Goal: Information Seeking & Learning: Learn about a topic

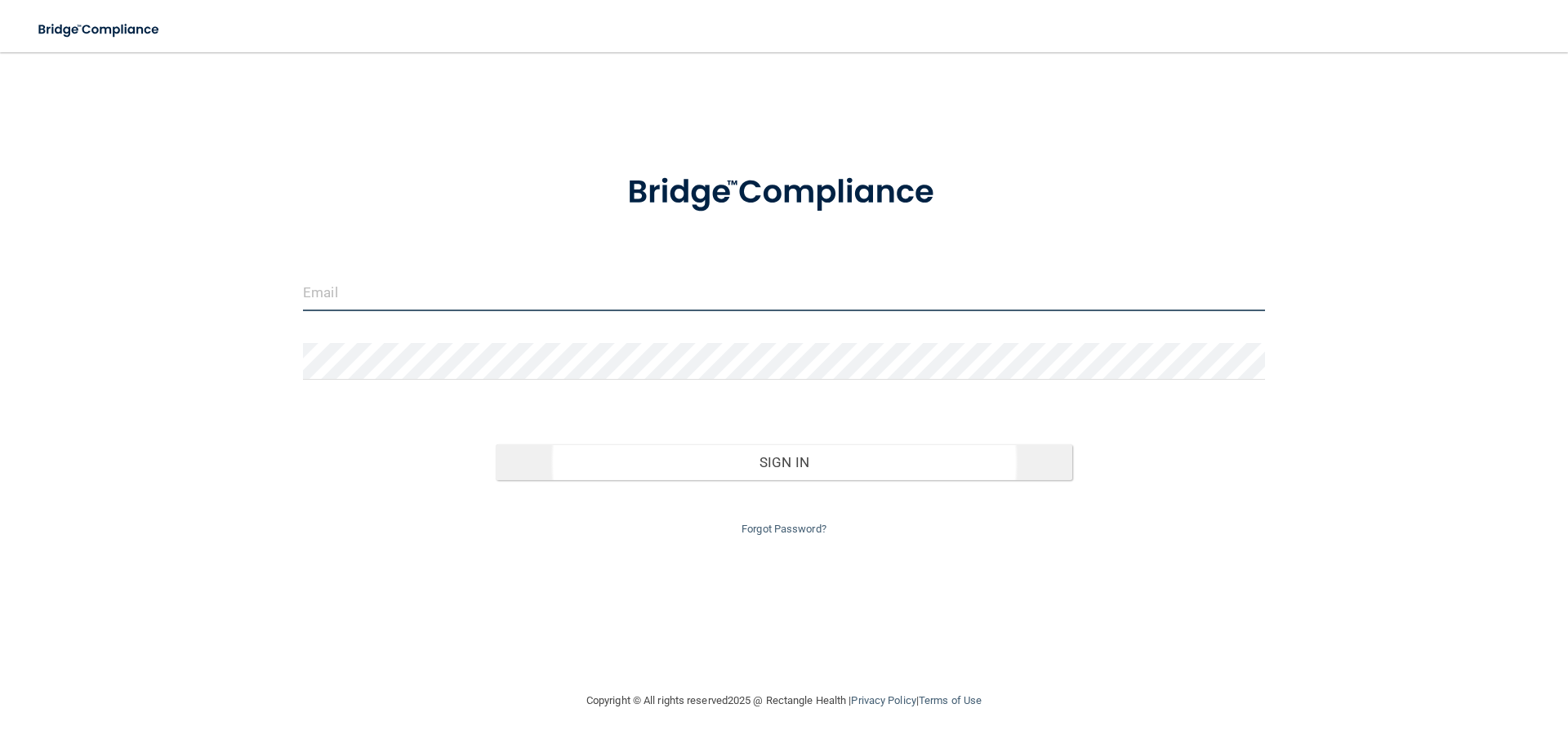
type input "[EMAIL_ADDRESS][DOMAIN_NAME]"
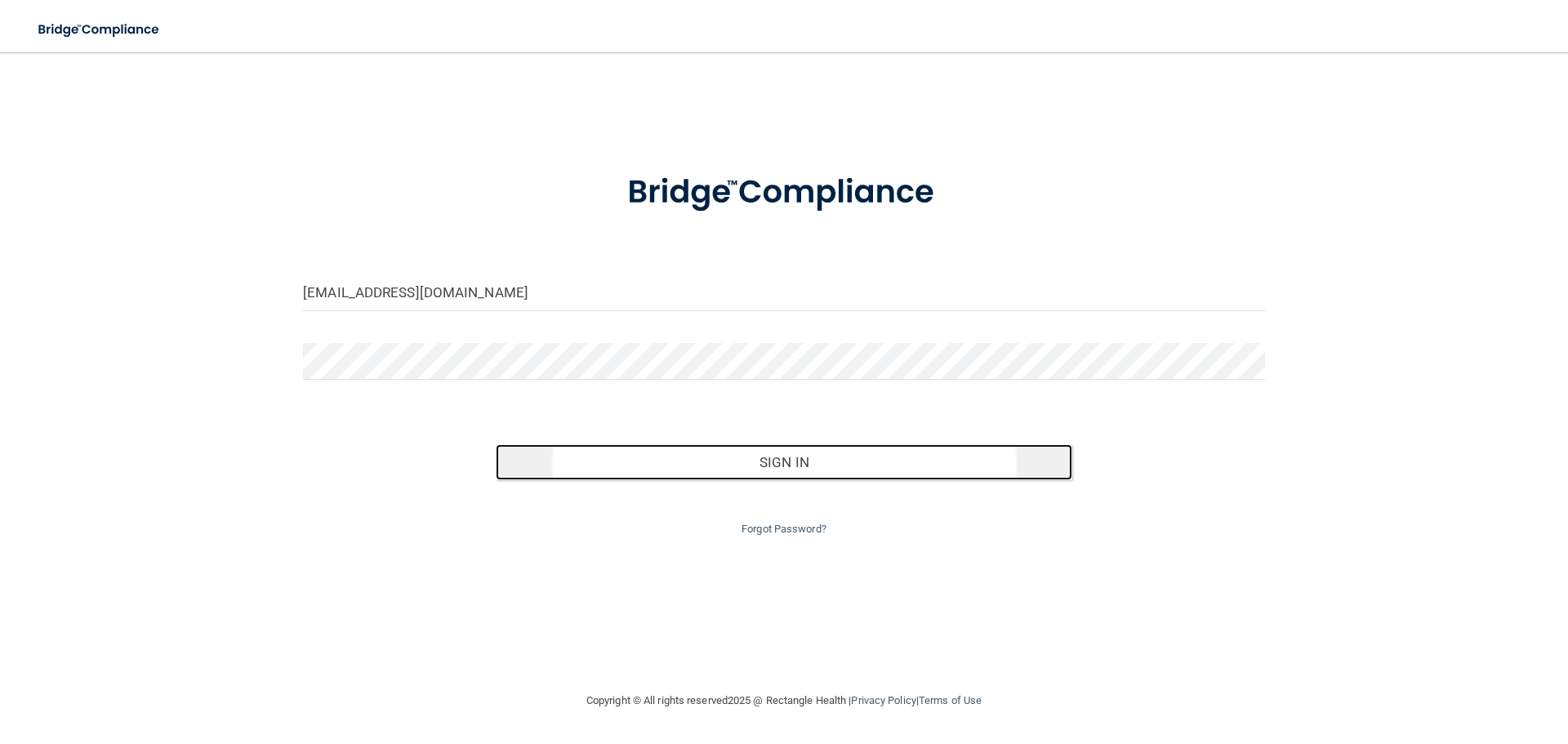
click at [853, 460] on button "Sign In" at bounding box center [784, 462] width 578 height 36
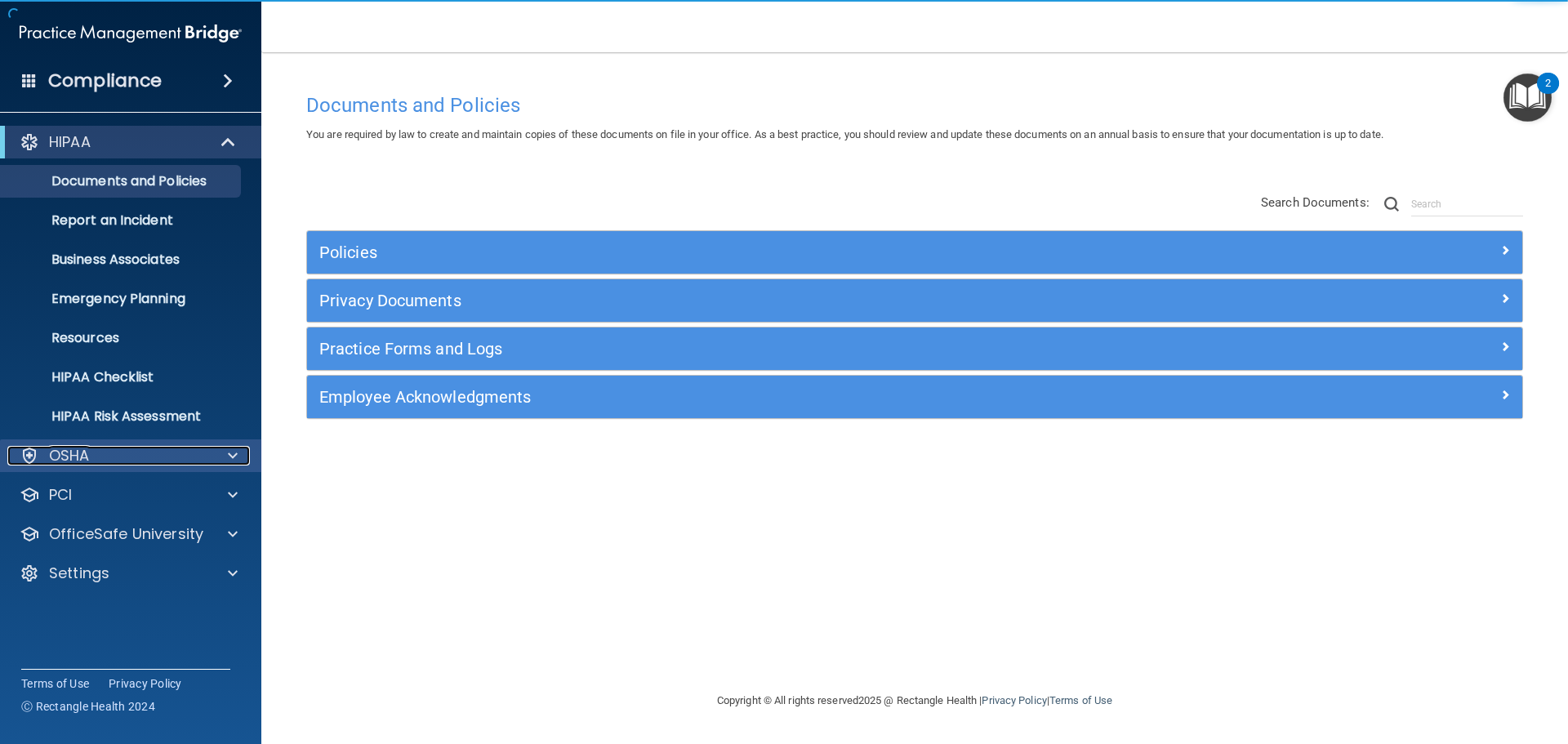
click at [119, 453] on div "OSHA" at bounding box center [109, 456] width 203 height 20
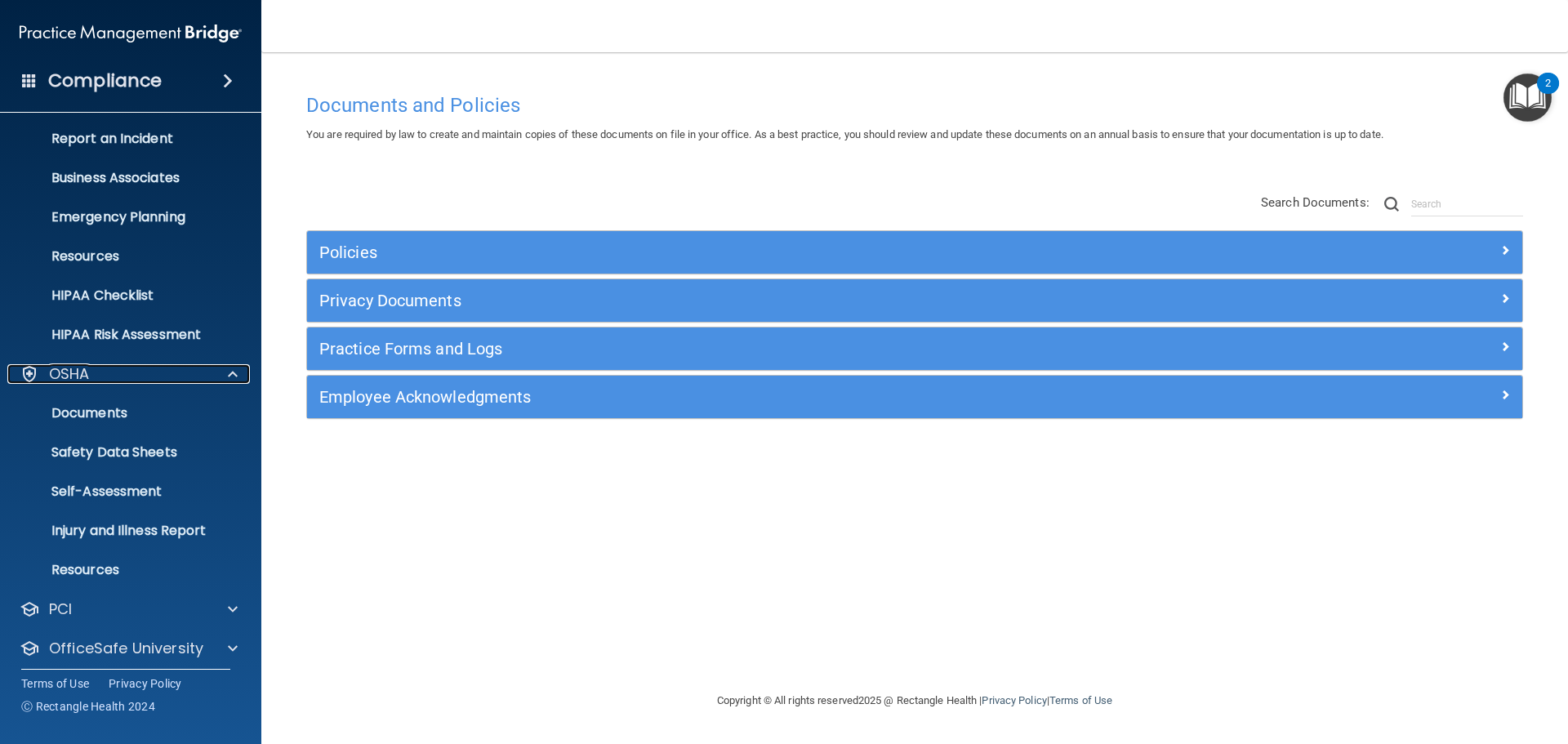
scroll to position [130, 0]
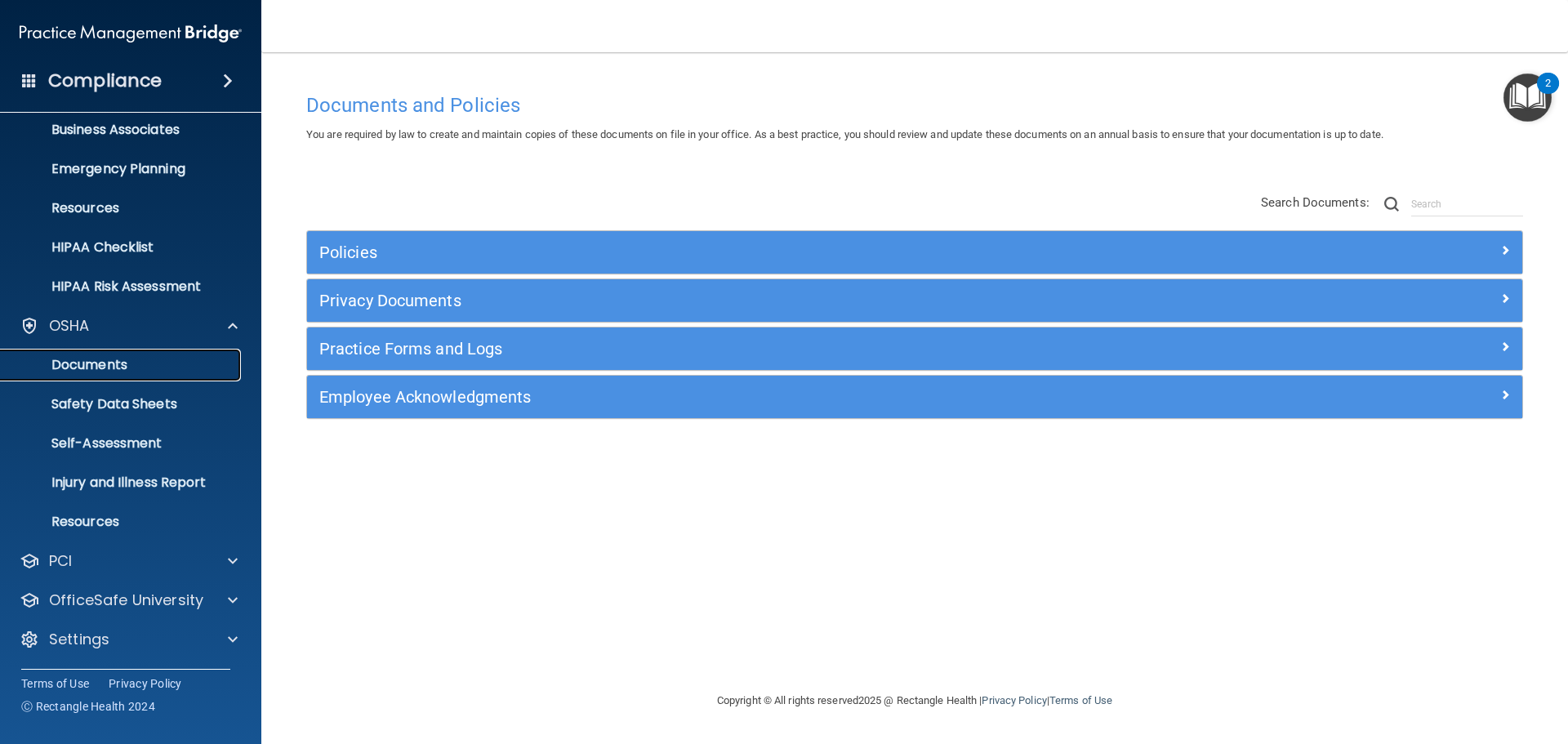
click at [130, 368] on p "Documents" at bounding box center [122, 365] width 222 height 17
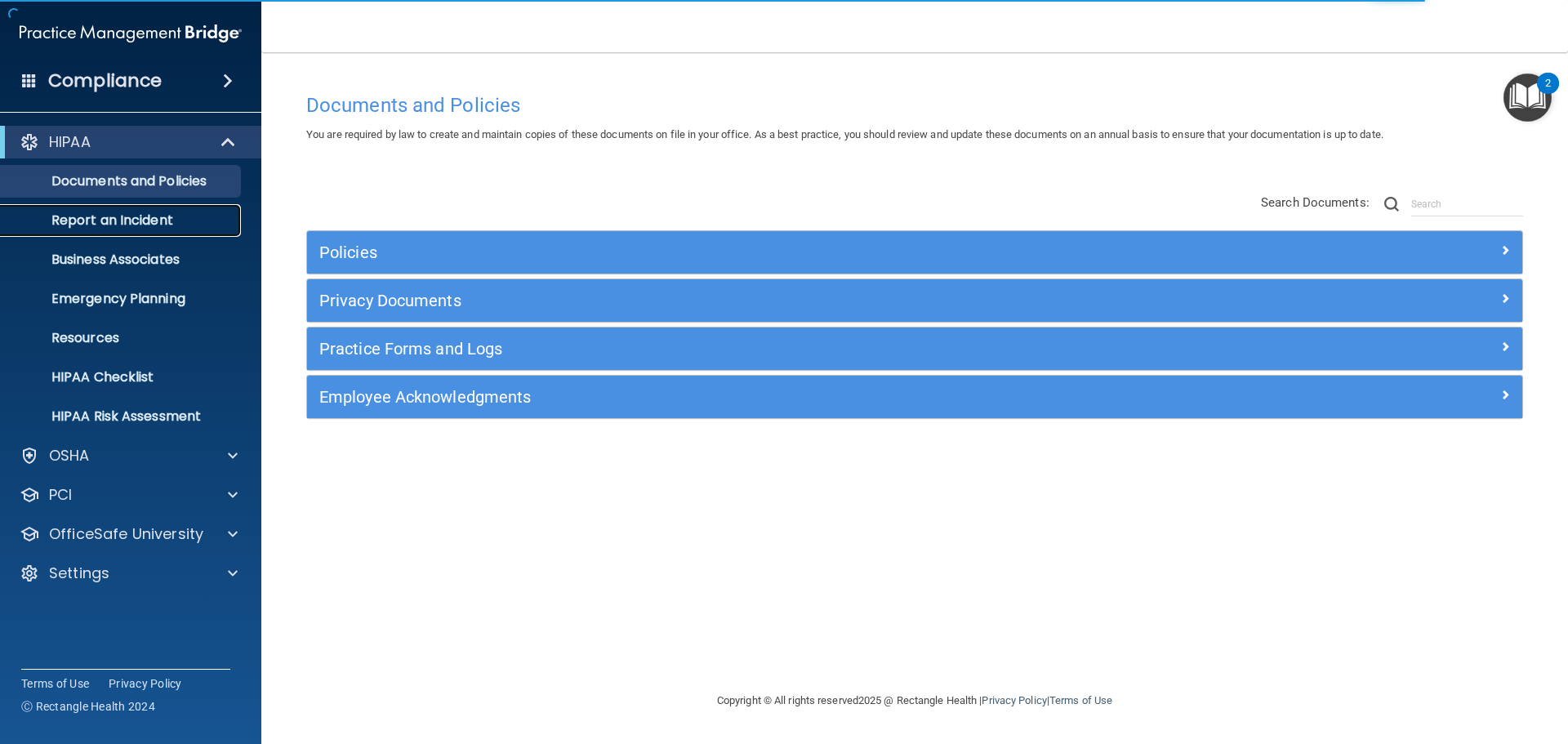
click at [153, 225] on p "Report an Incident" at bounding box center [122, 221] width 222 height 17
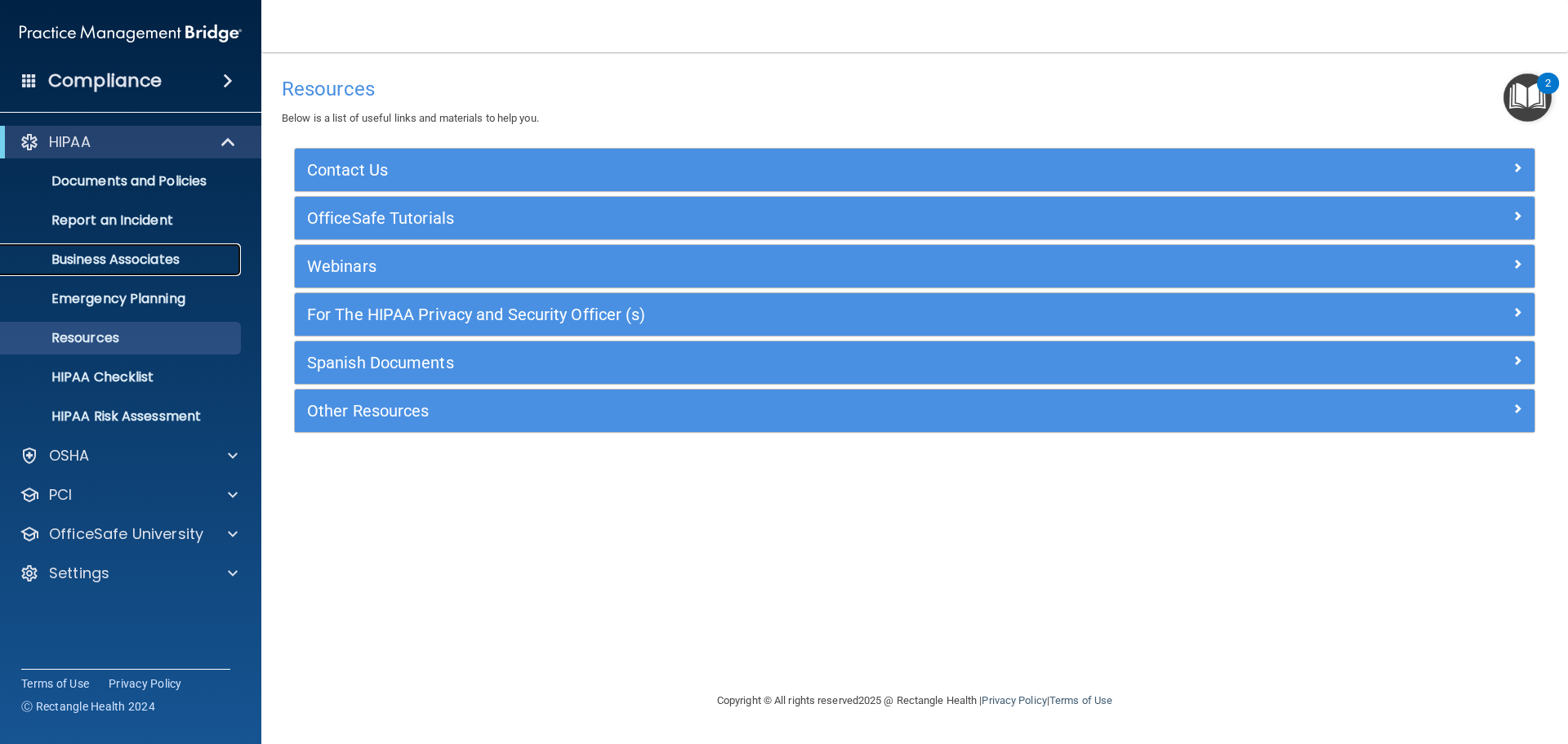
click at [113, 273] on link "Business Associates" at bounding box center [112, 259] width 258 height 32
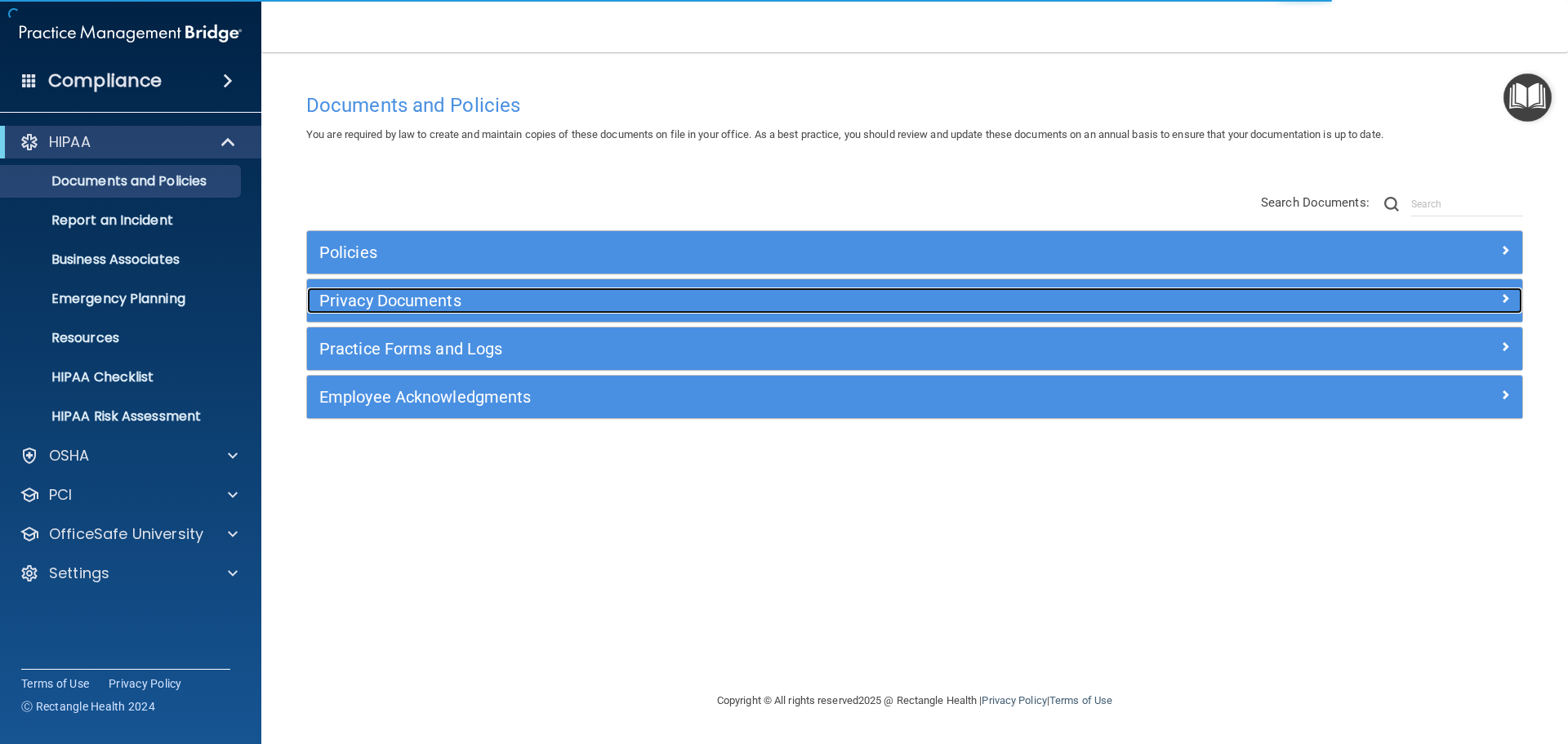
click at [661, 308] on h5 "Privacy Documents" at bounding box center [762, 301] width 887 height 18
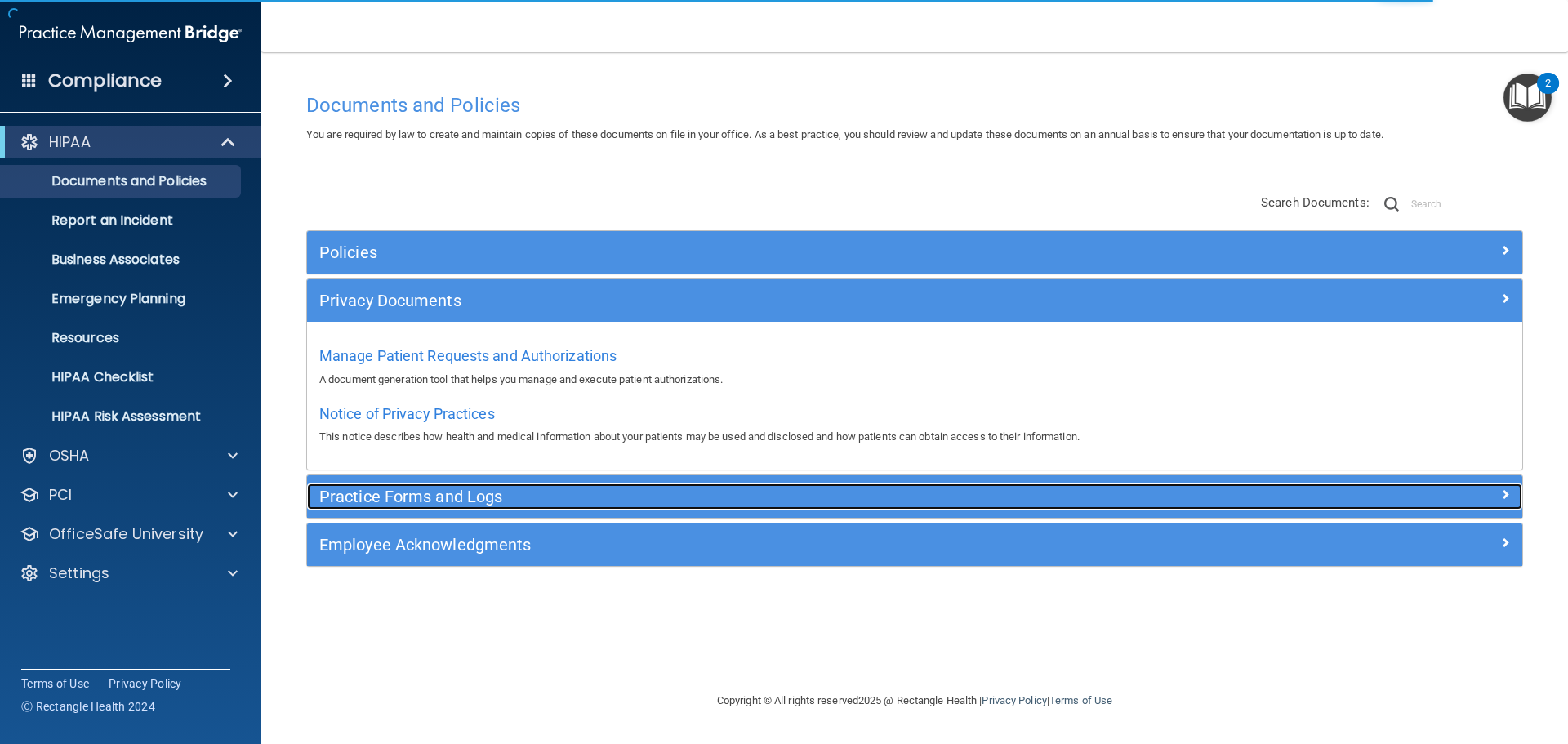
click at [583, 503] on h5 "Practice Forms and Logs" at bounding box center [762, 497] width 887 height 18
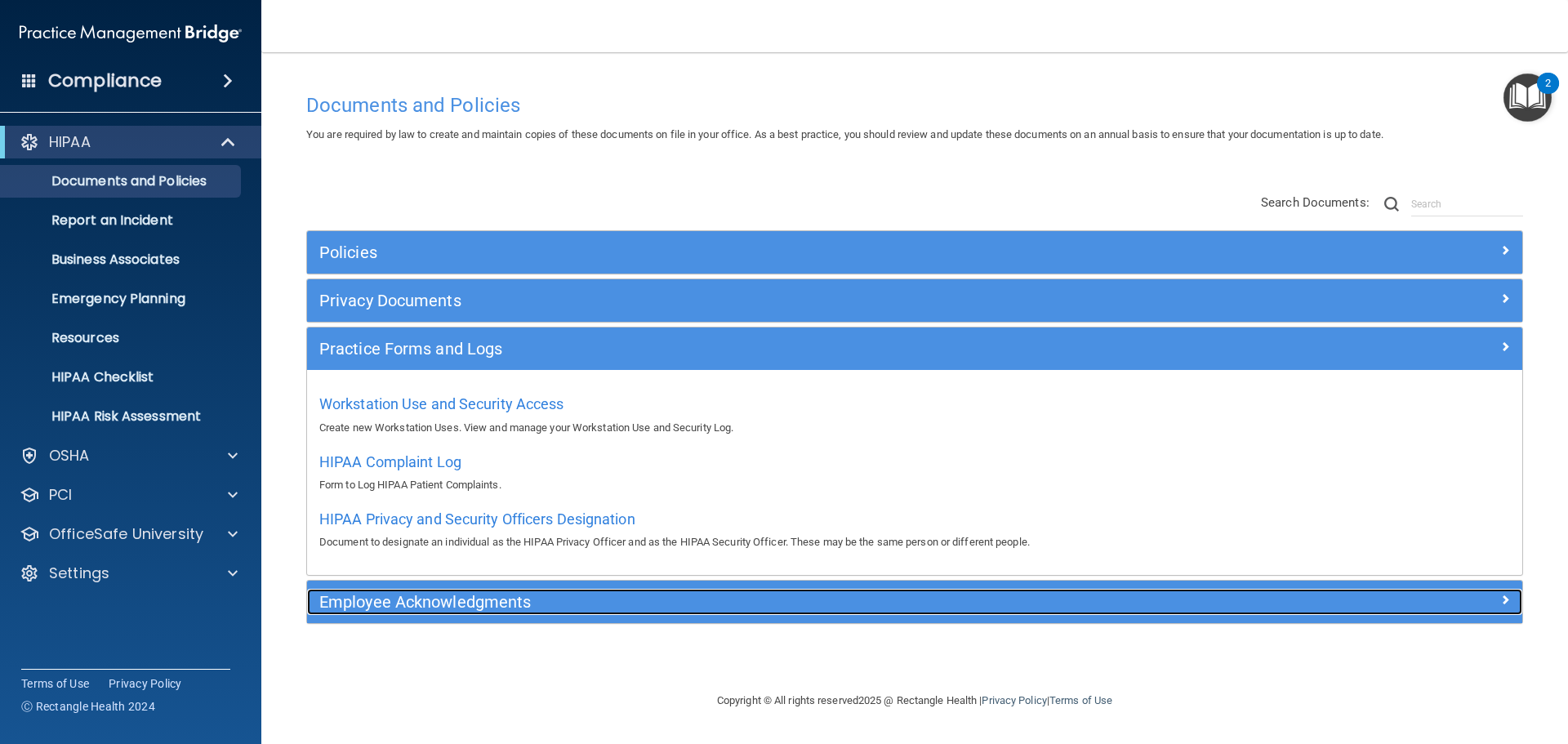
click at [575, 599] on h5 "Employee Acknowledgments" at bounding box center [762, 602] width 887 height 18
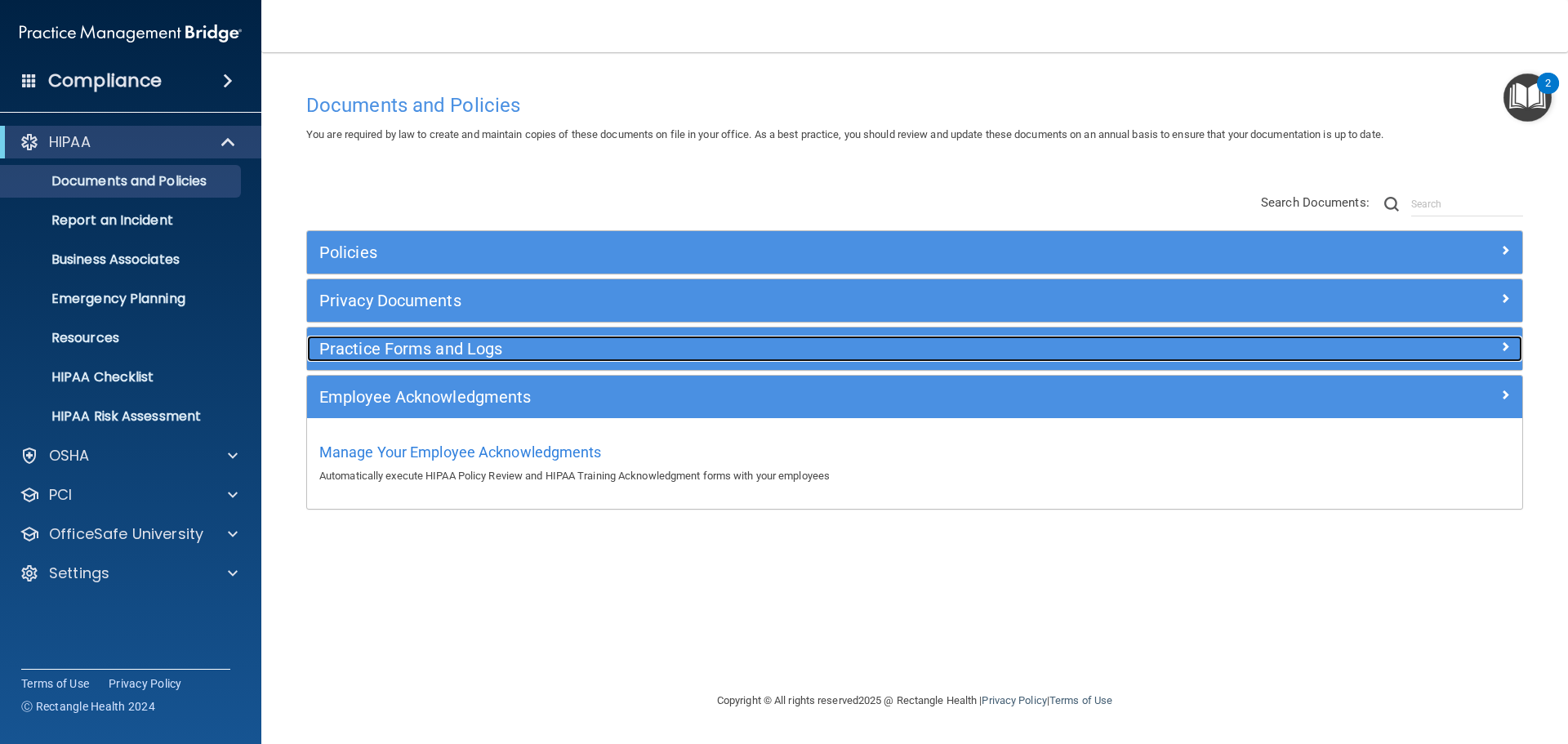
click at [388, 336] on div "Practice Forms and Logs" at bounding box center [763, 349] width 911 height 26
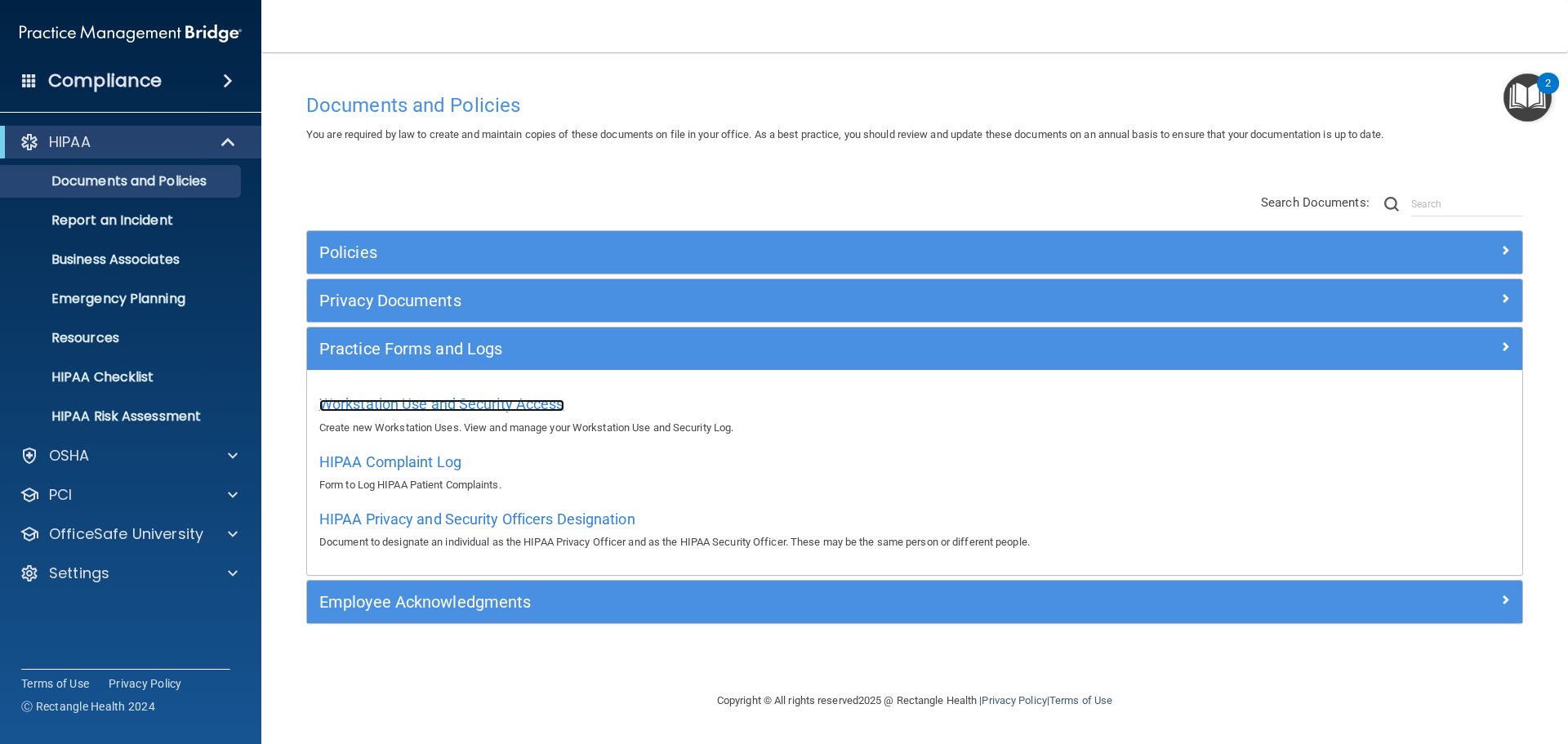
click at [388, 402] on span "Workstation Use and Security Access" at bounding box center [441, 404] width 245 height 18
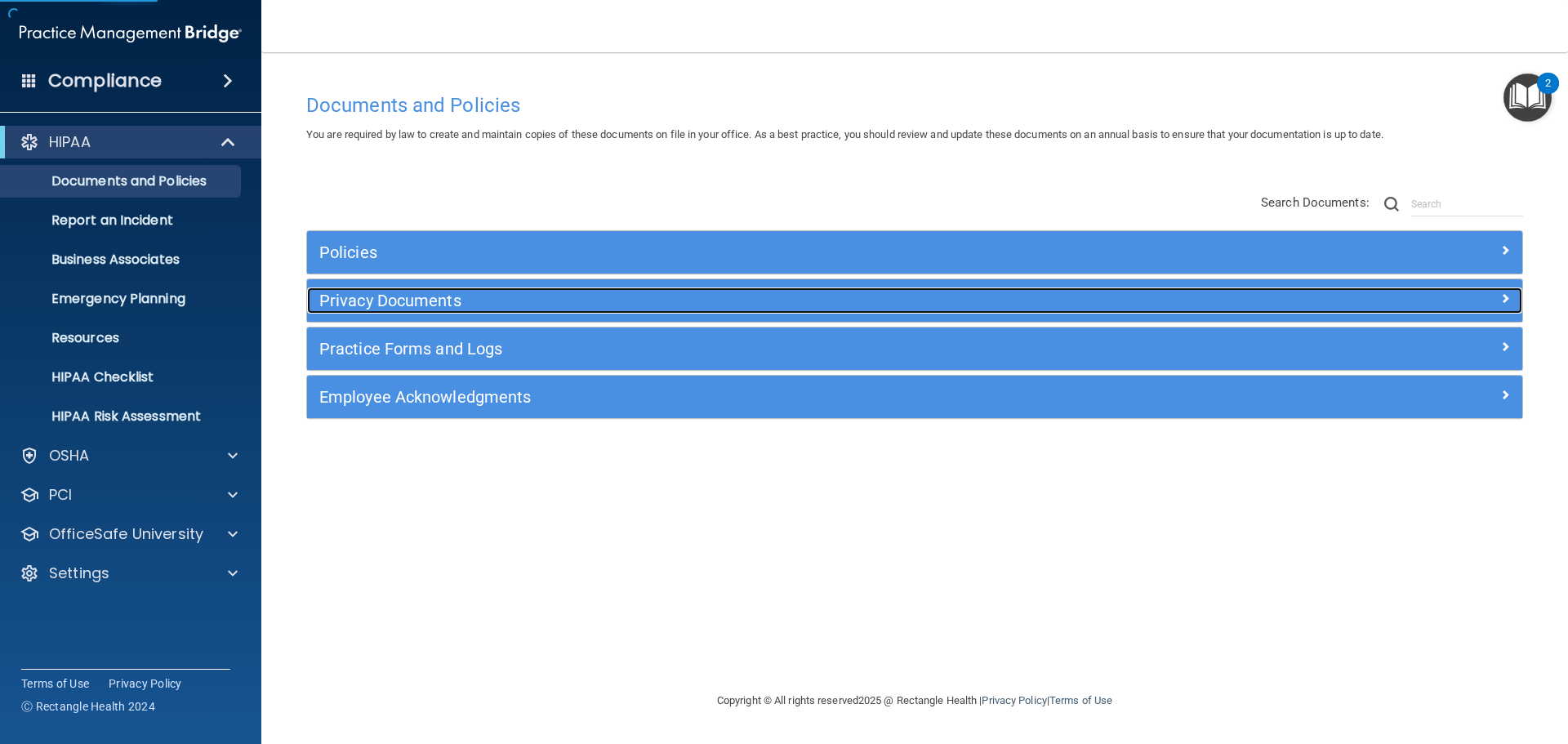
click at [416, 304] on h5 "Privacy Documents" at bounding box center [762, 301] width 887 height 18
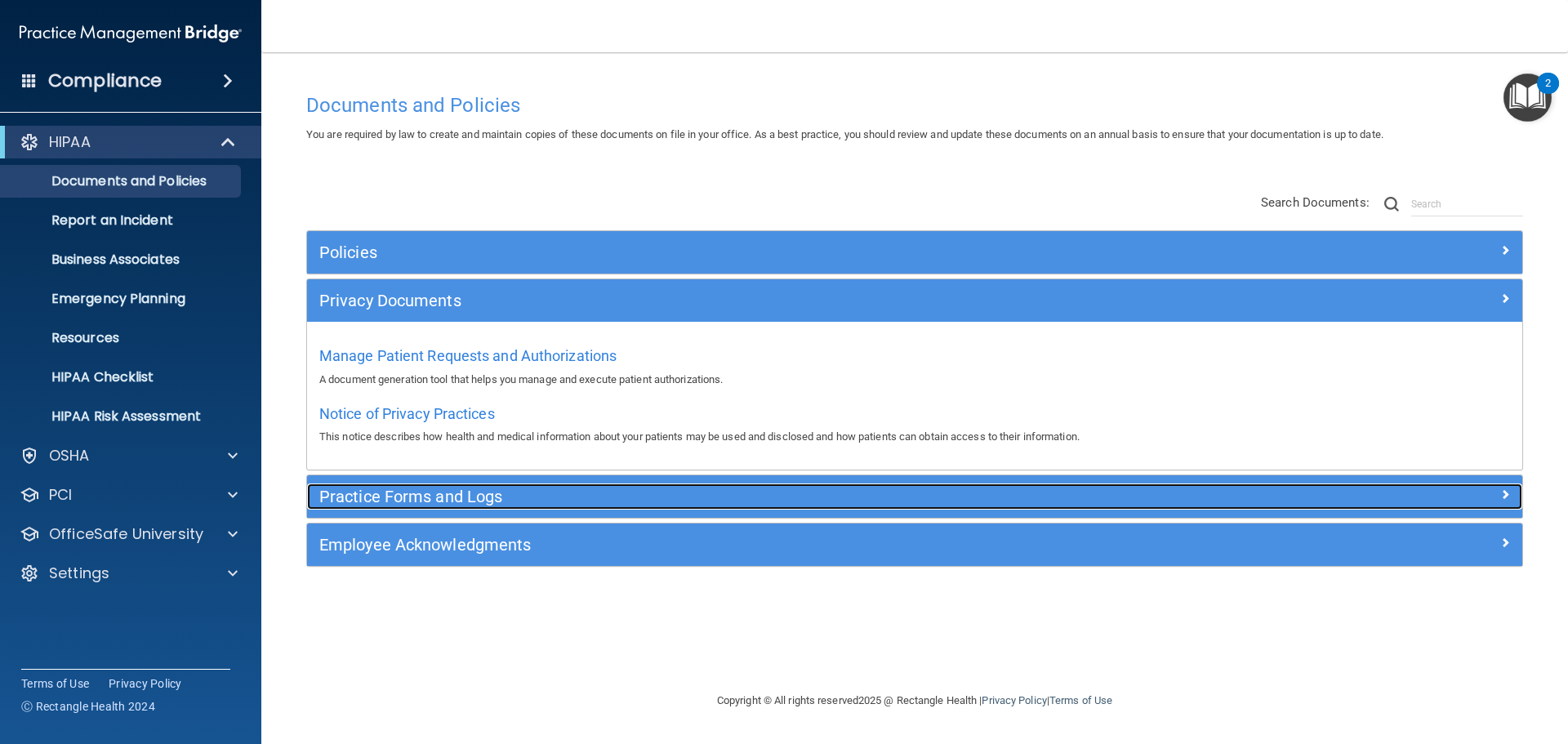
click at [431, 494] on h5 "Practice Forms and Logs" at bounding box center [762, 497] width 887 height 18
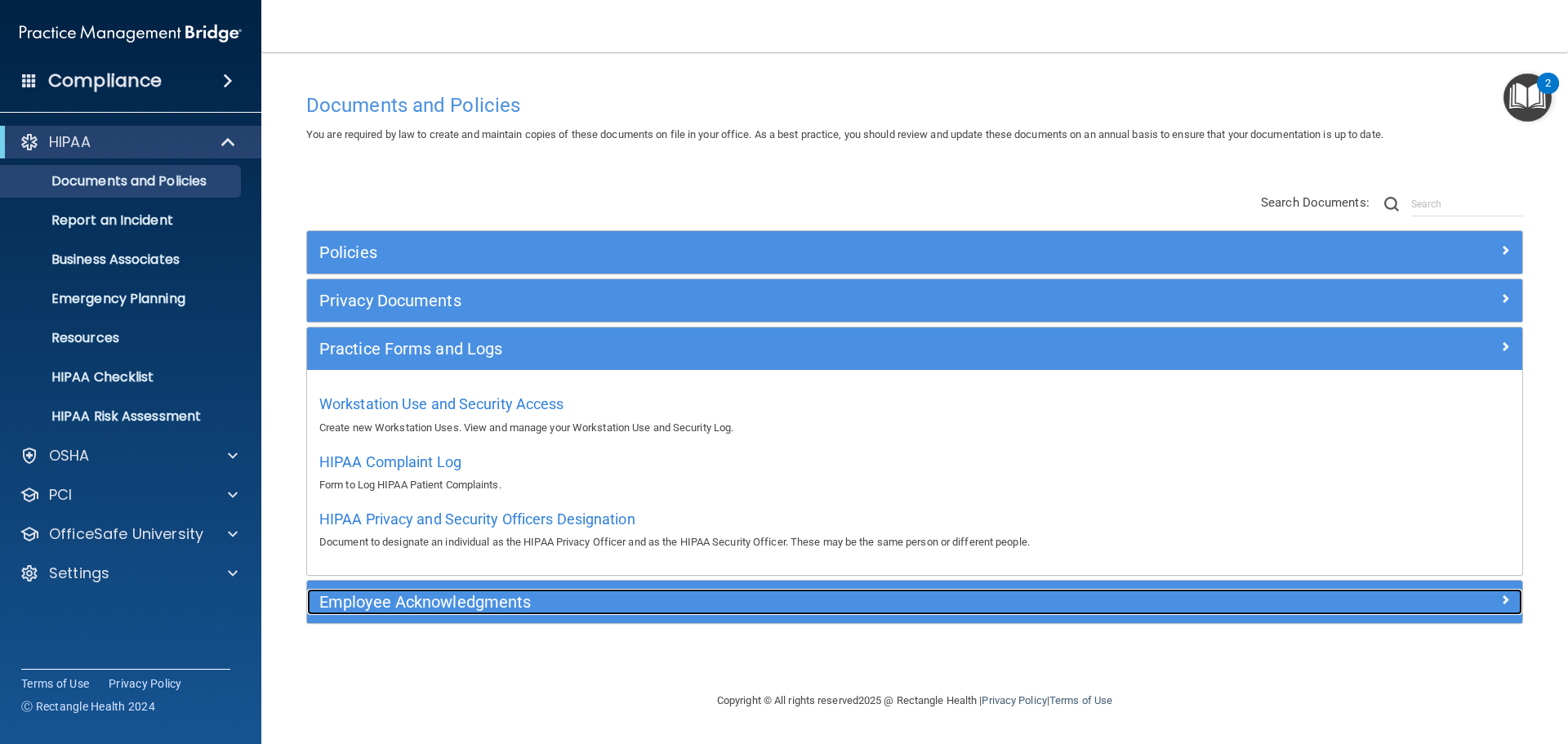
click at [463, 604] on h5 "Employee Acknowledgments" at bounding box center [762, 602] width 887 height 18
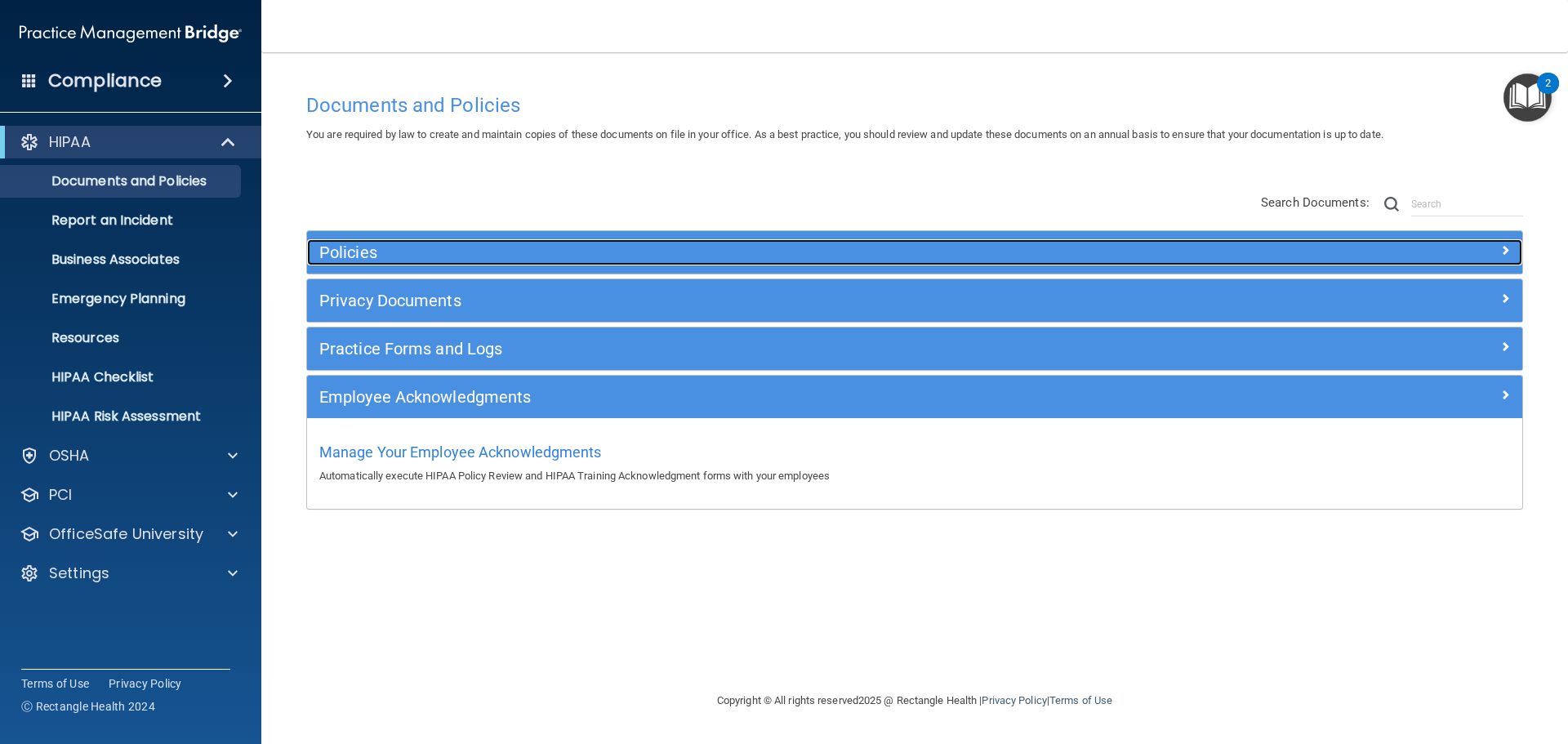
click at [409, 242] on div "Policies" at bounding box center [763, 252] width 911 height 26
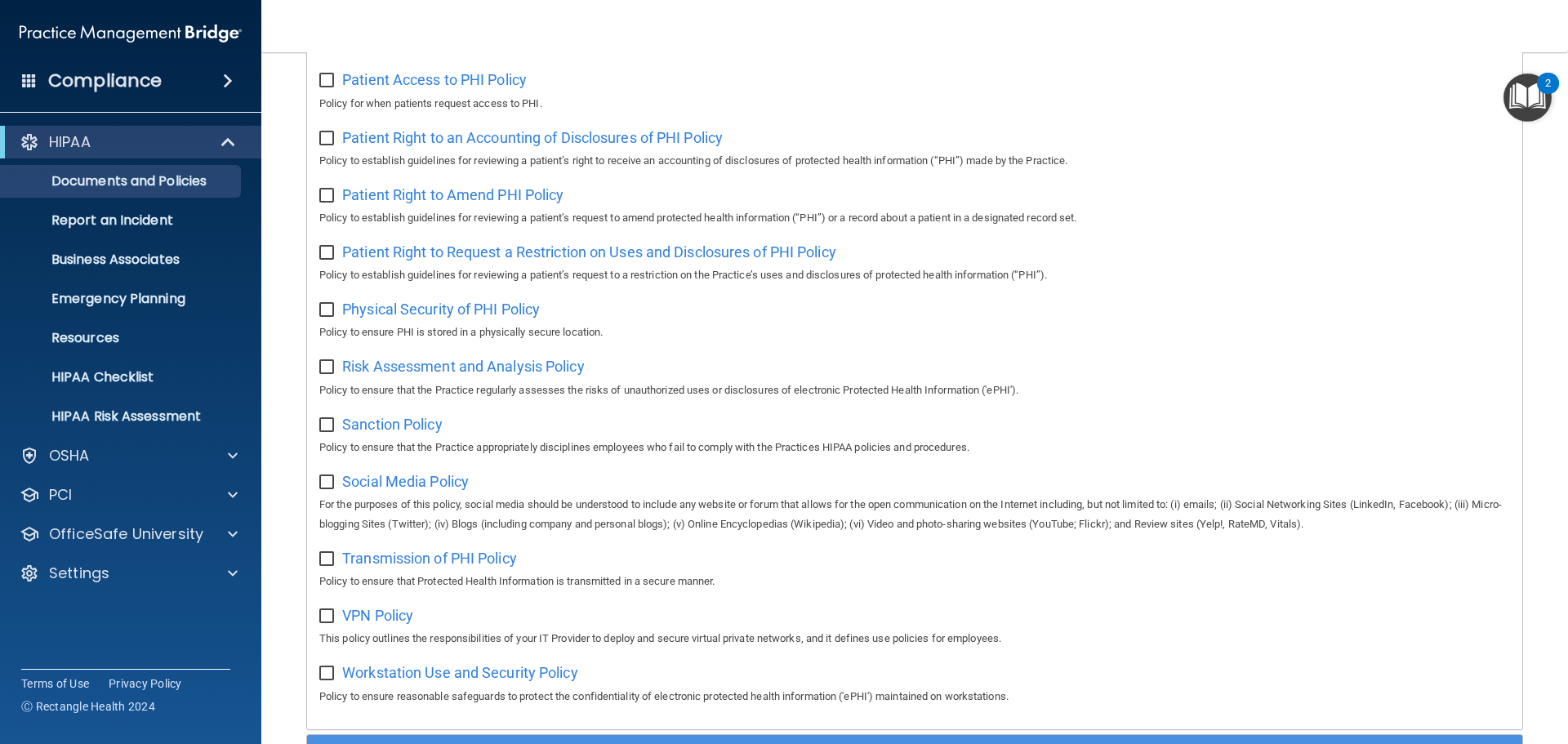
scroll to position [735, 0]
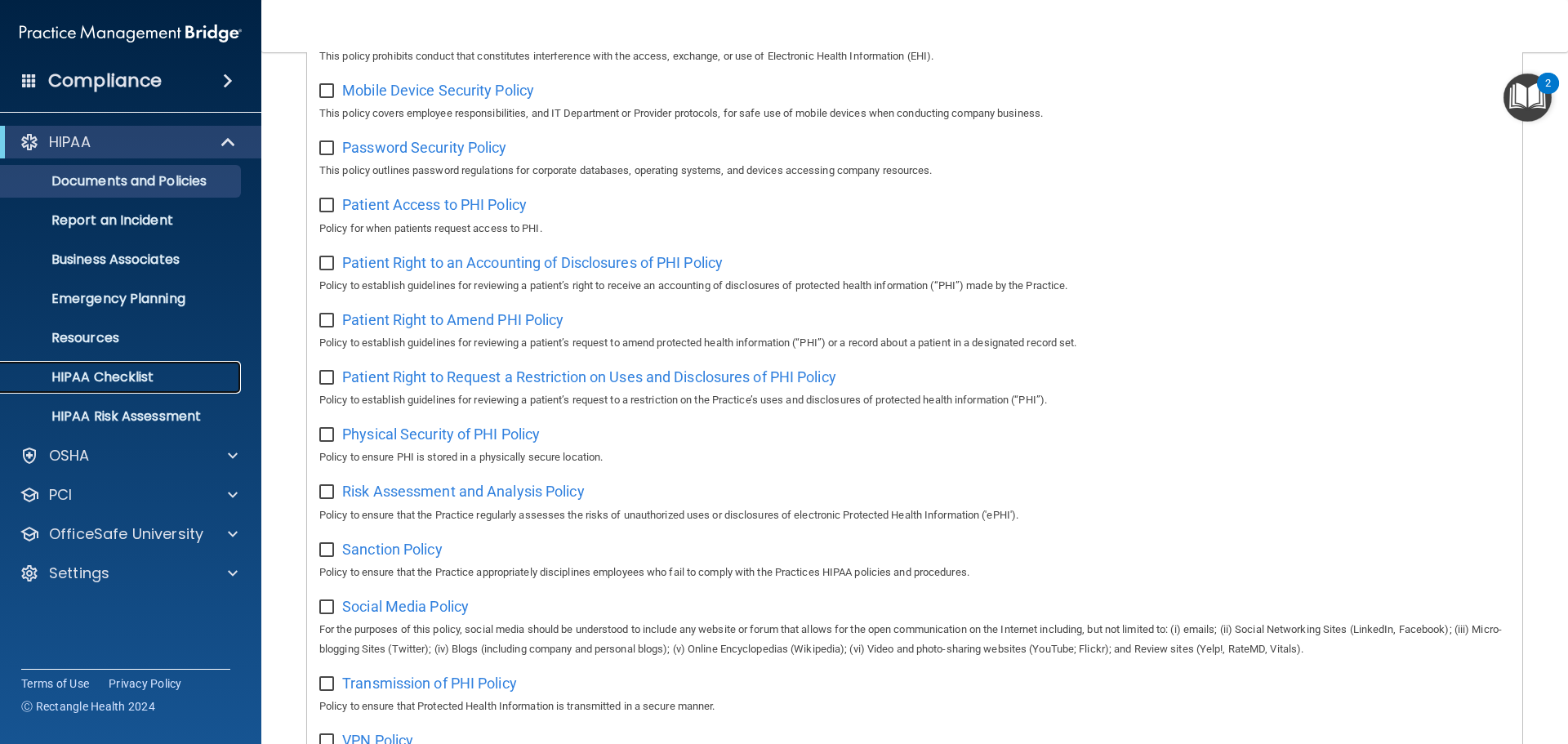
click at [142, 370] on p "HIPAA Checklist" at bounding box center [122, 377] width 222 height 17
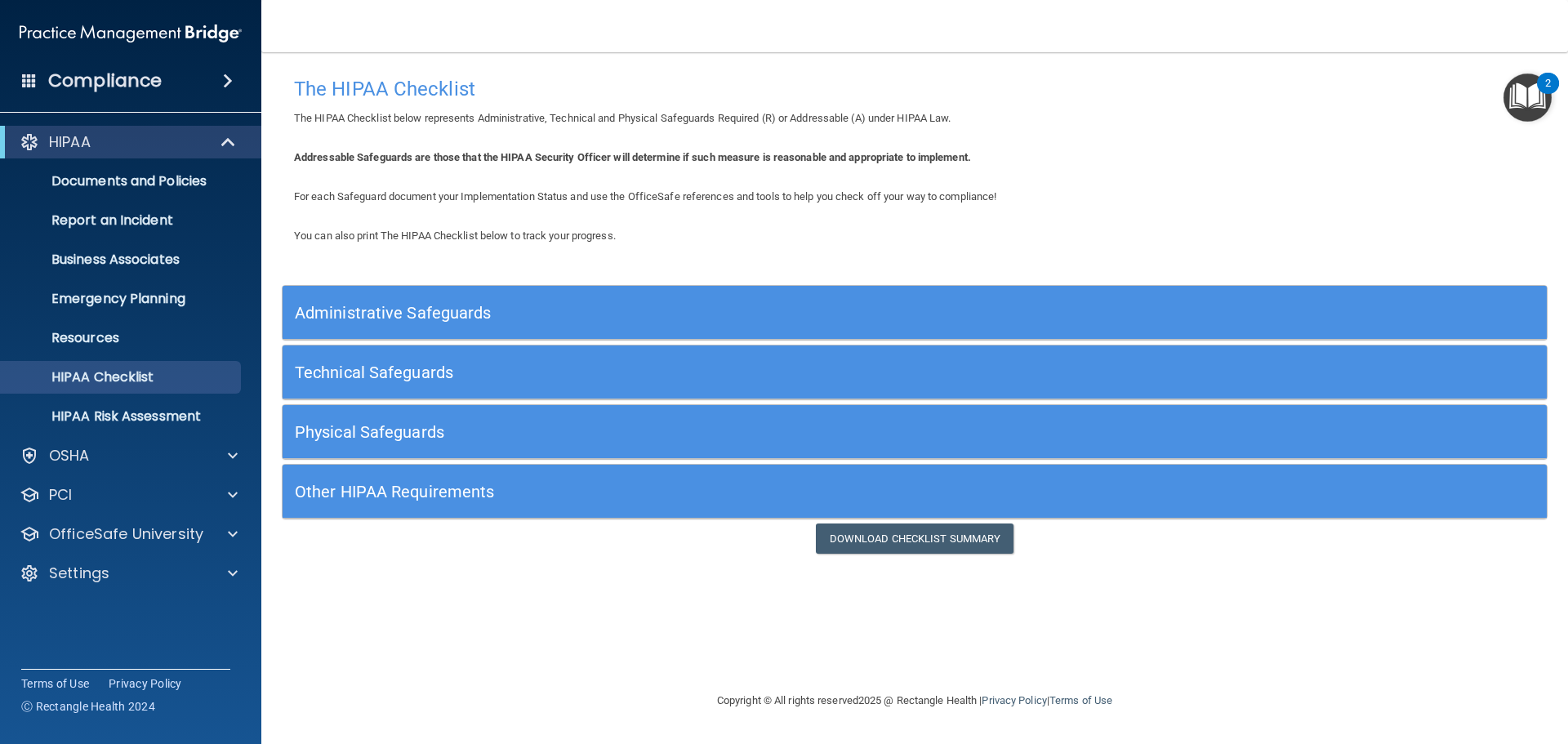
click at [656, 494] on h5 "Other HIPAA Requirements" at bounding box center [756, 492] width 924 height 18
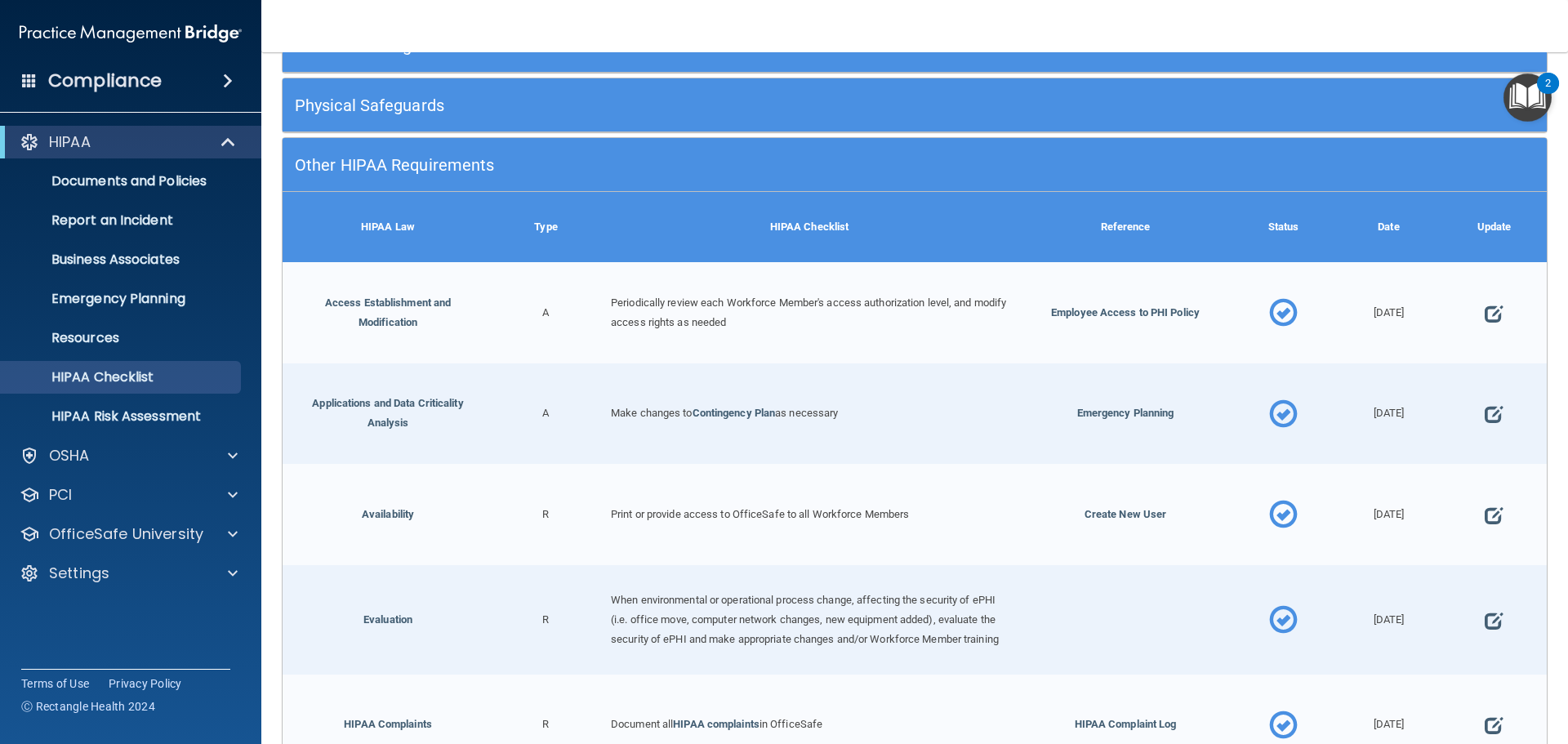
scroll to position [654, 0]
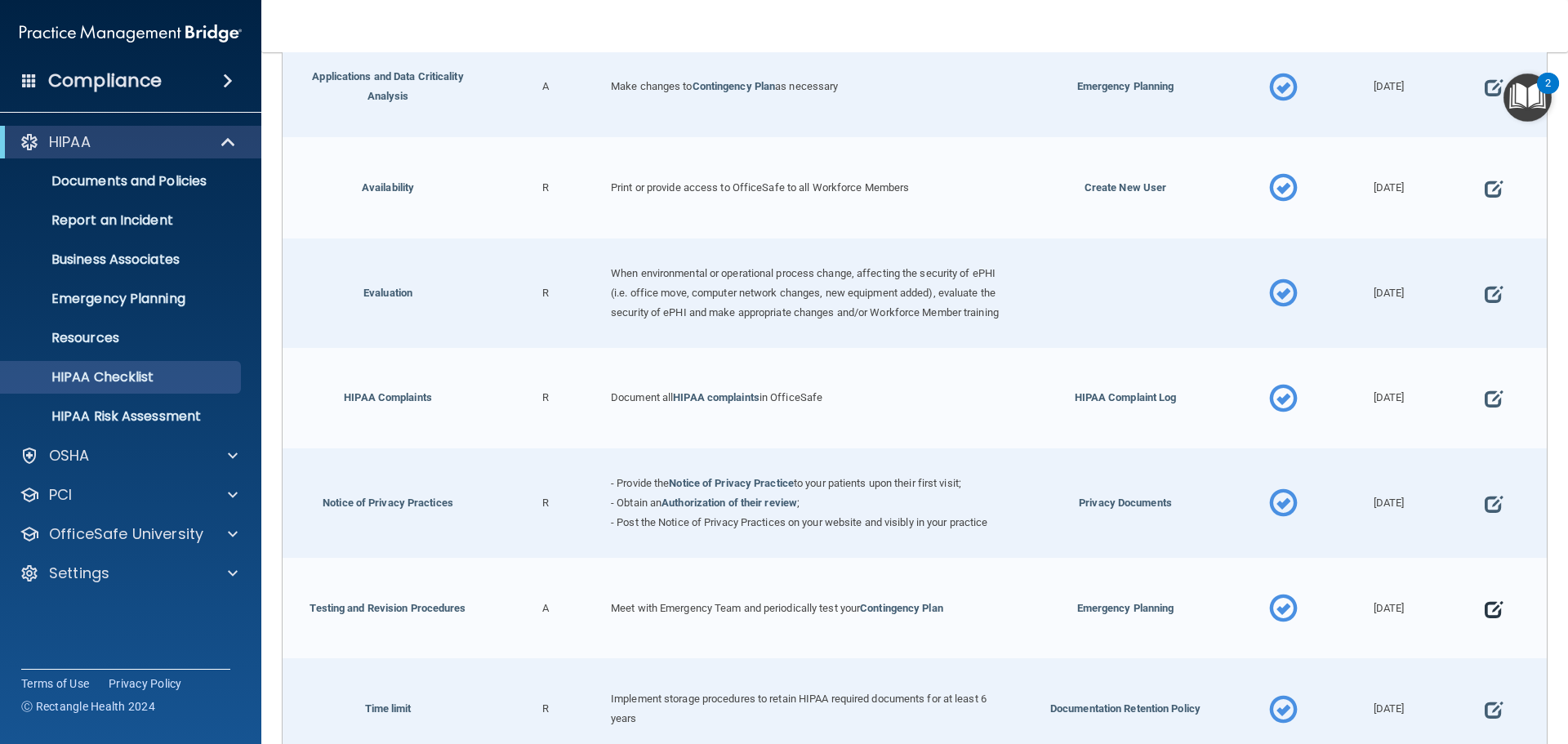
click at [1485, 620] on span at bounding box center [1494, 609] width 18 height 51
select select "completed"
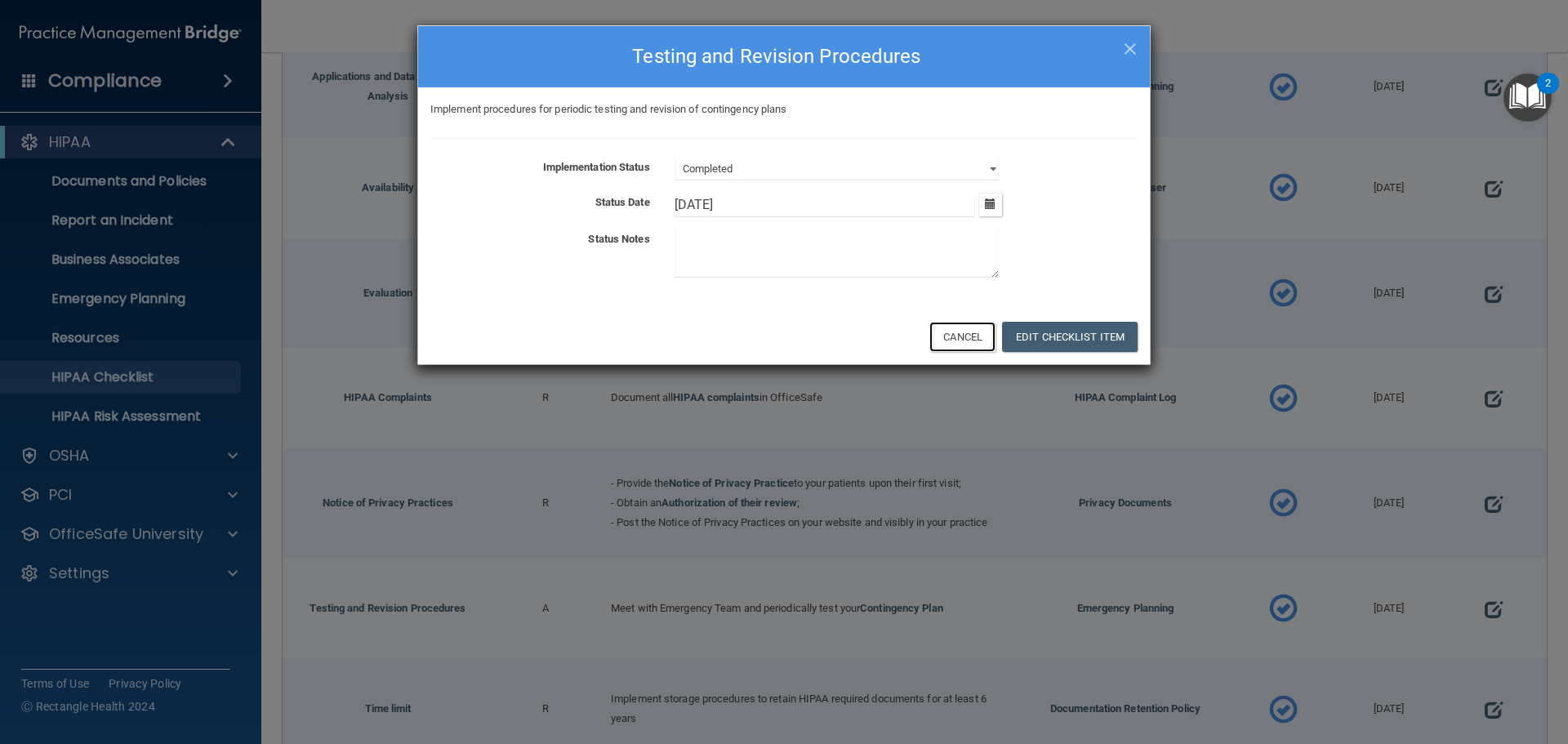
click at [974, 344] on button "Cancel" at bounding box center [962, 337] width 66 height 30
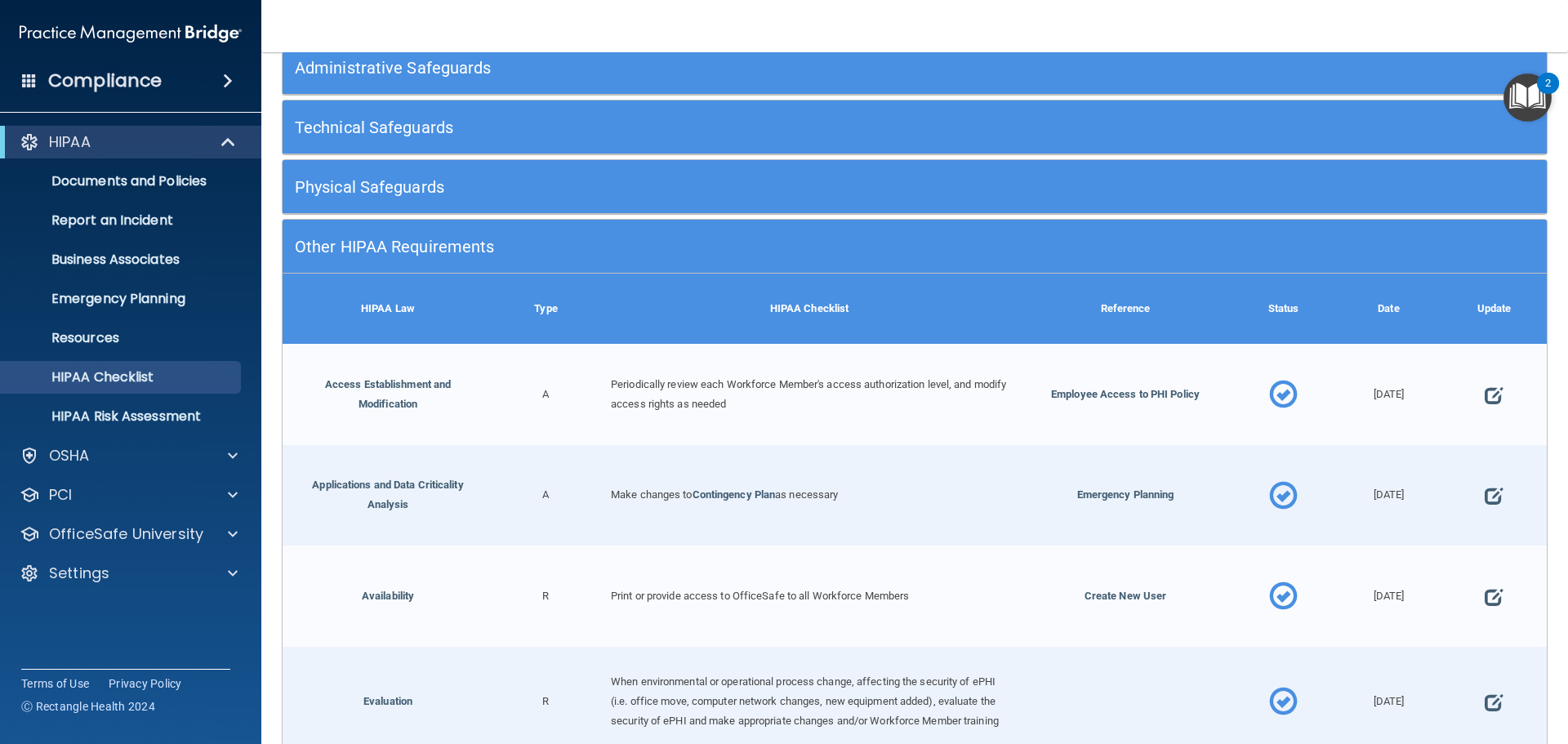
scroll to position [0, 0]
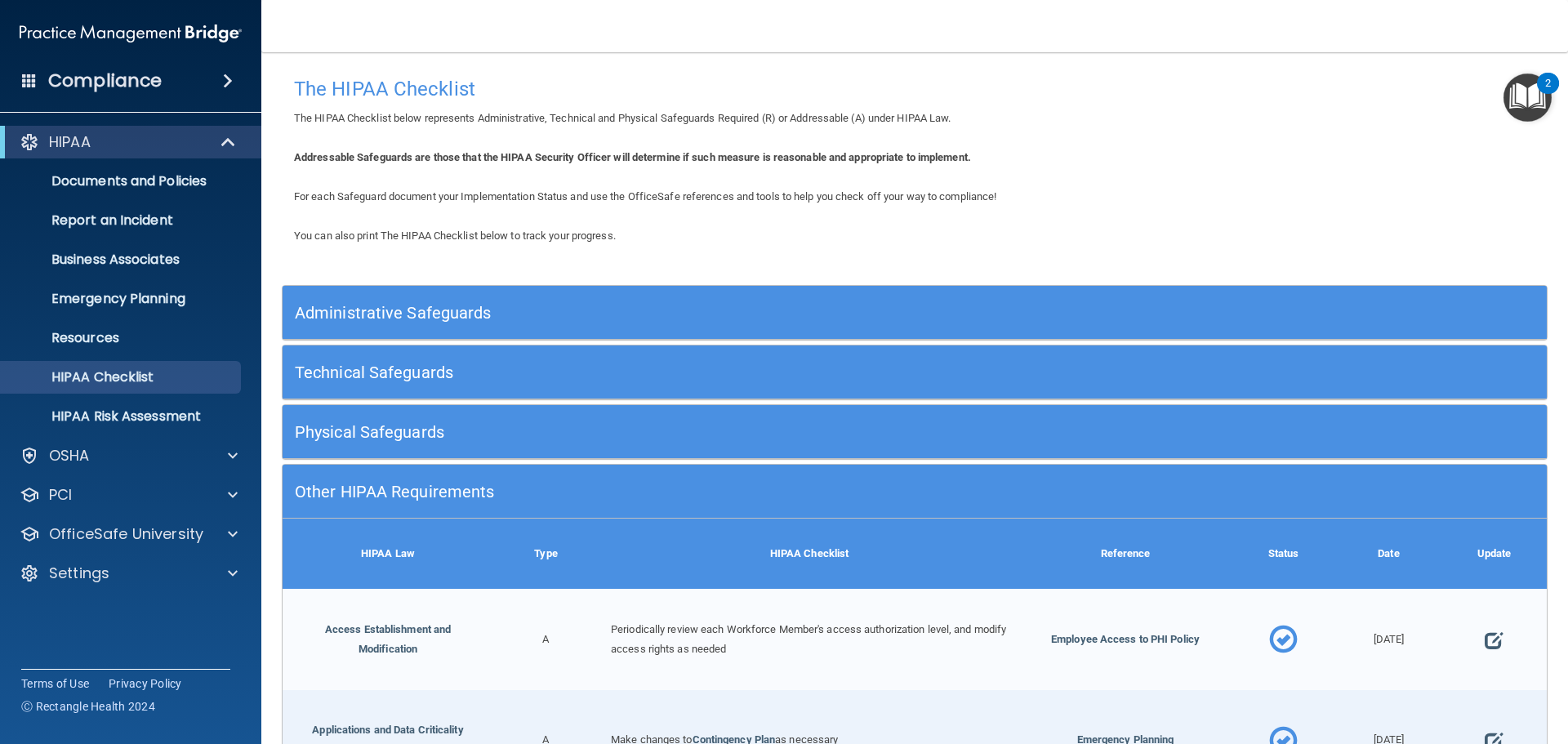
click at [601, 299] on div "Administrative Safeguards" at bounding box center [757, 312] width 948 height 37
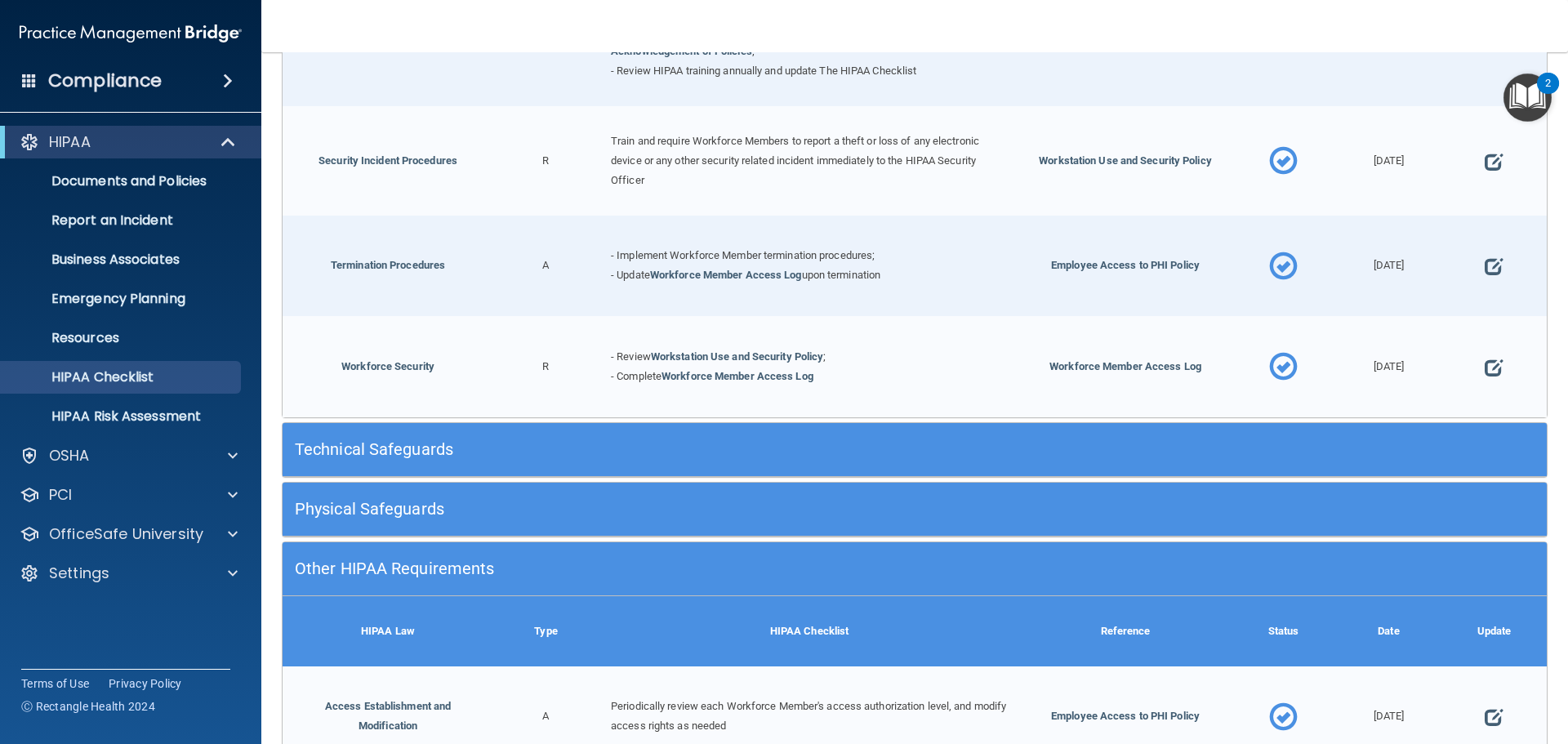
scroll to position [1716, 0]
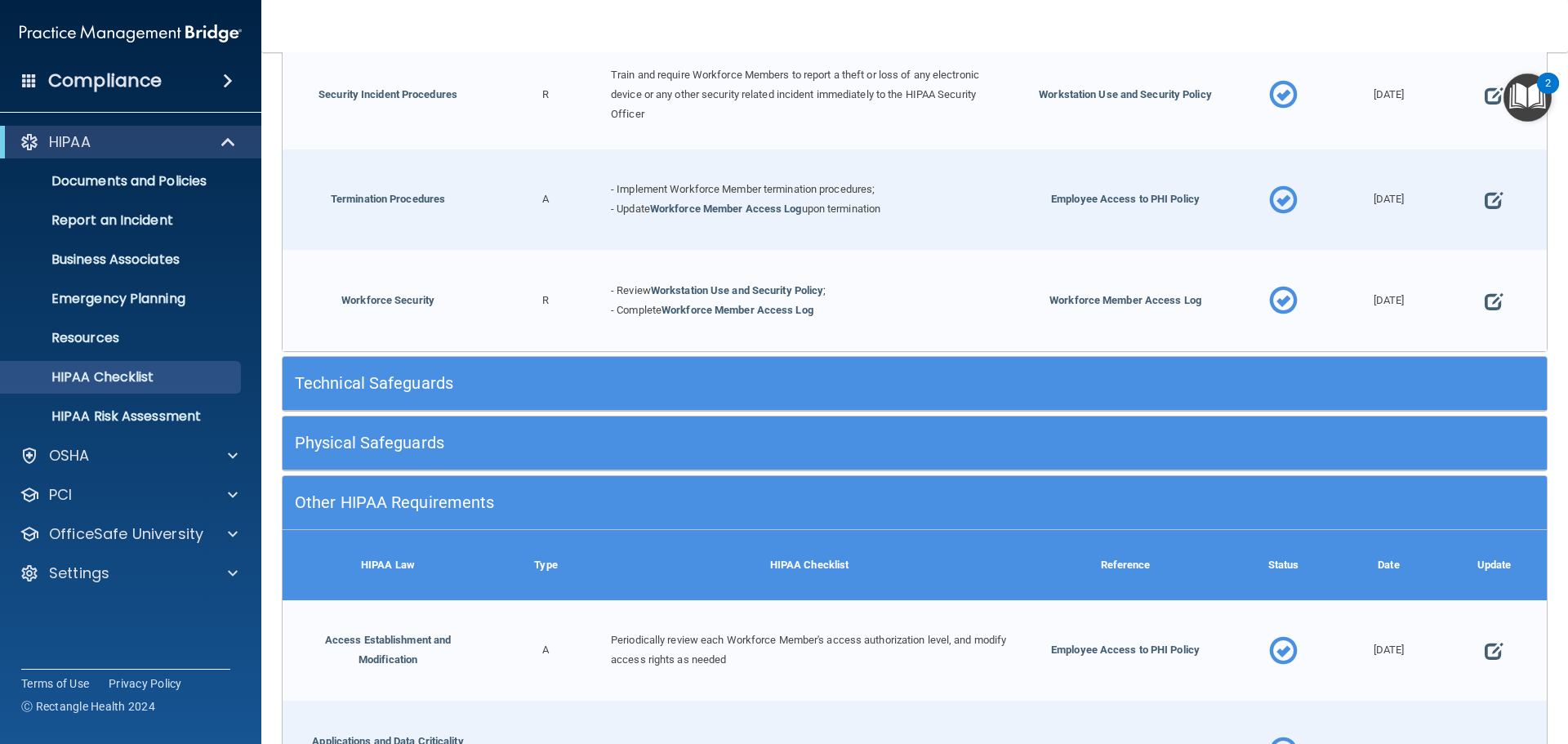
click at [553, 393] on h5 "Technical Safeguards" at bounding box center [756, 383] width 924 height 18
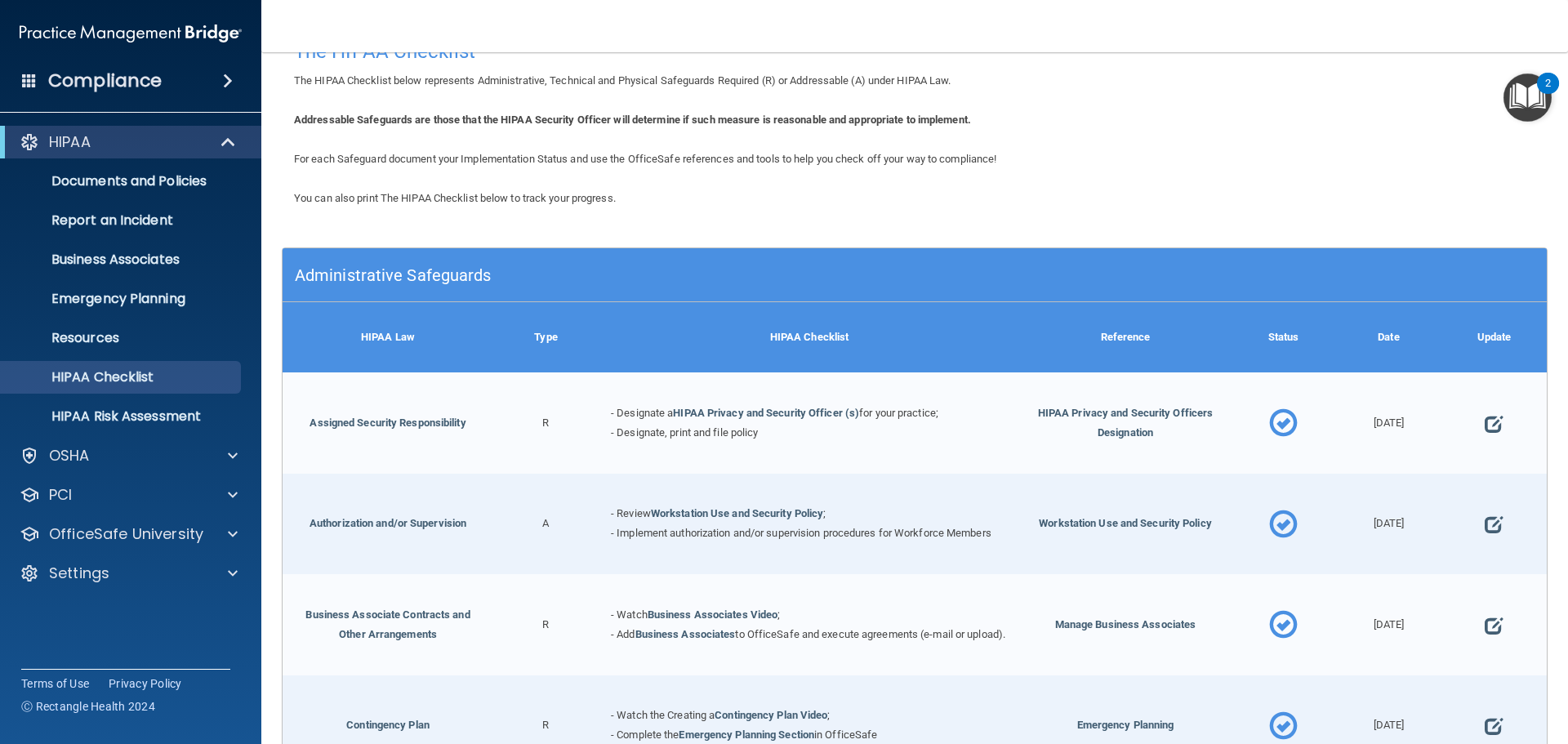
scroll to position [0, 0]
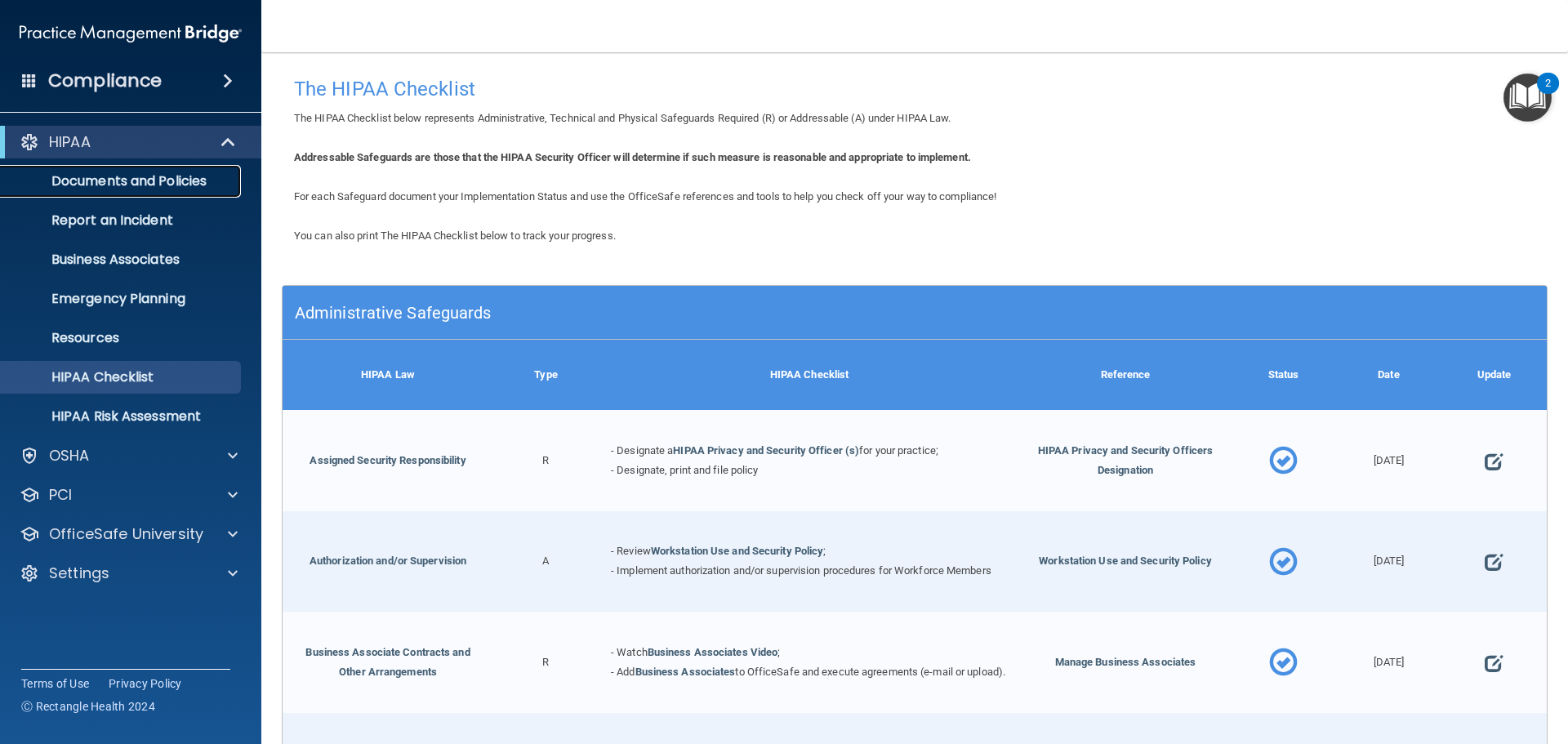
click at [87, 178] on p "Documents and Policies" at bounding box center [122, 181] width 222 height 17
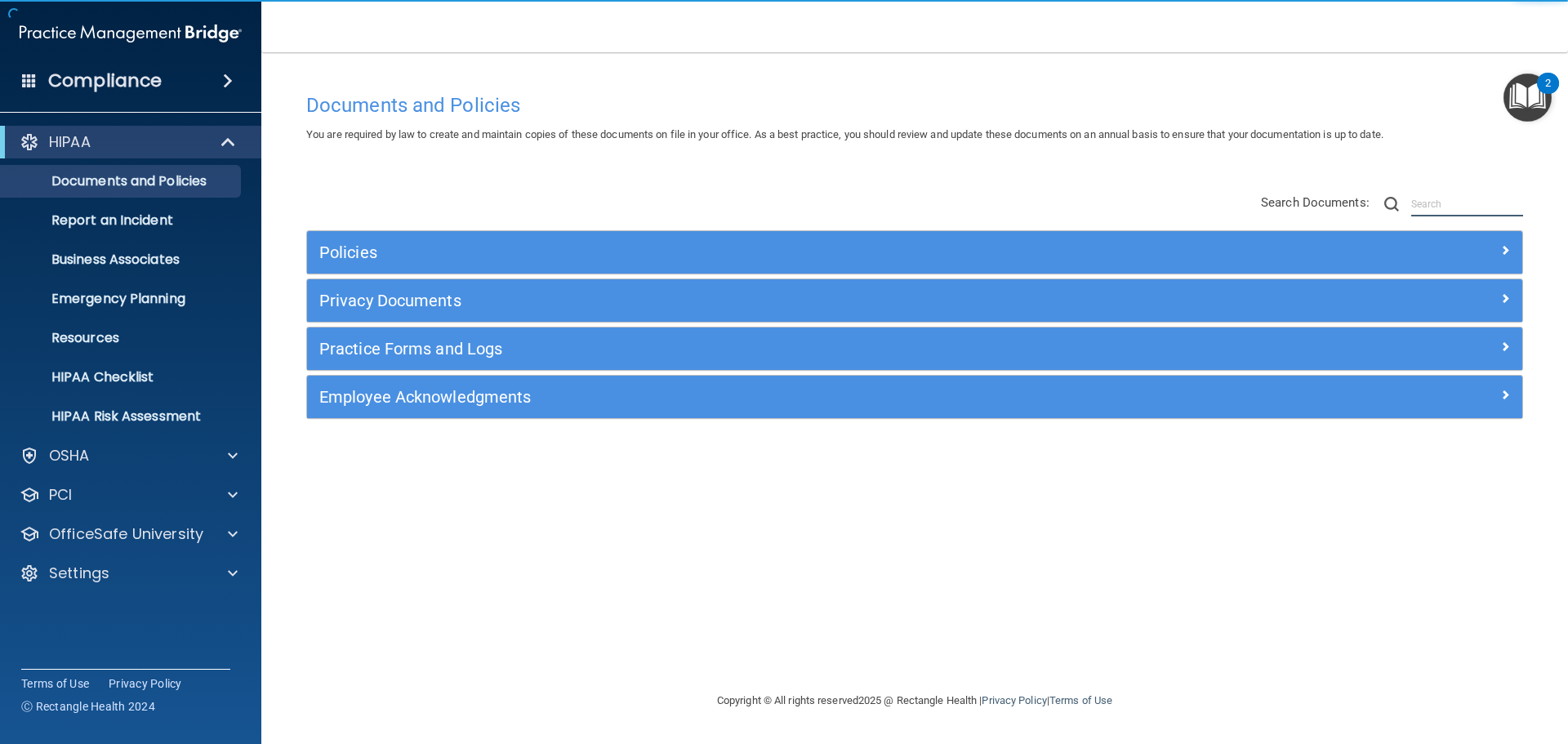
click at [1421, 203] on input "text" at bounding box center [1467, 204] width 112 height 24
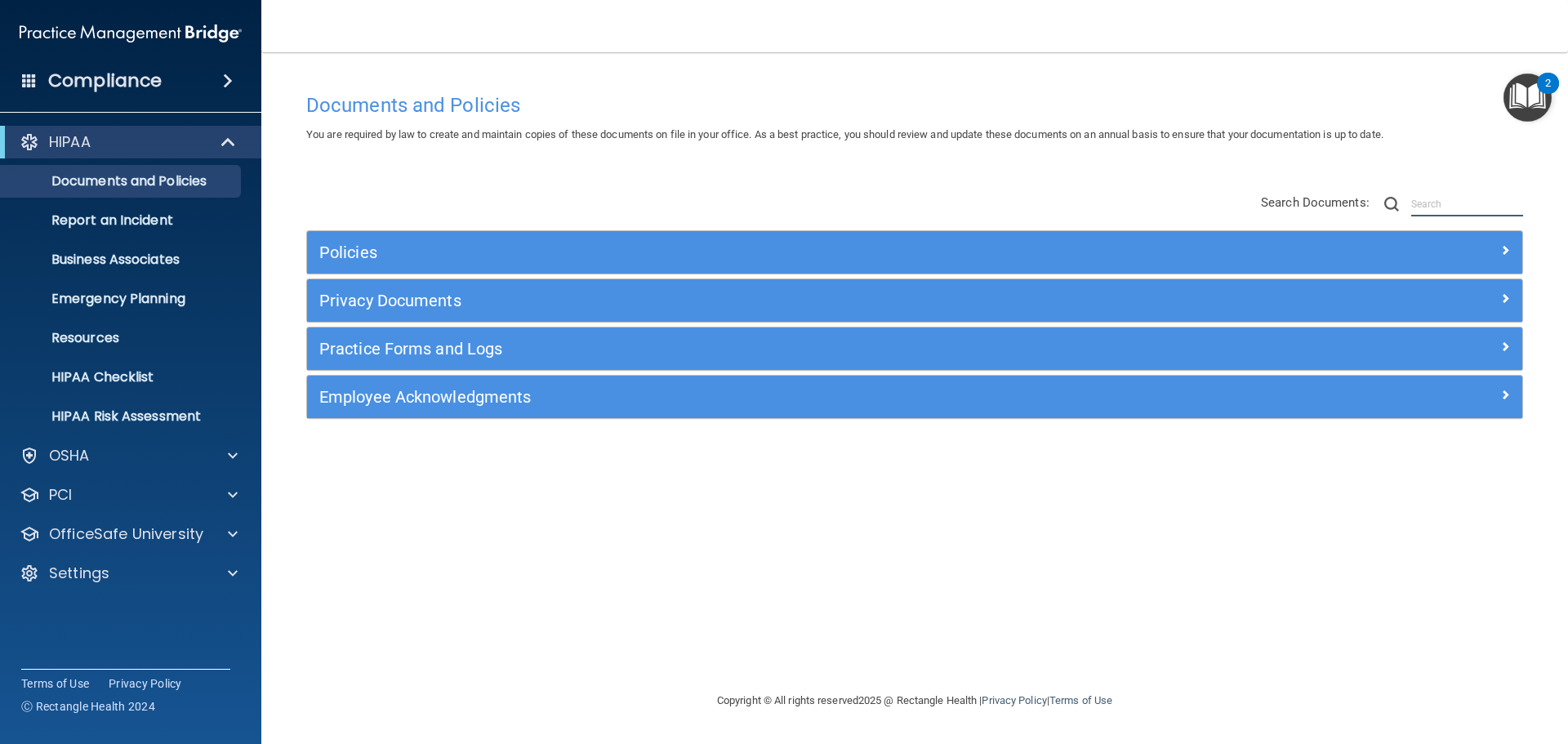
click at [1427, 203] on input "text" at bounding box center [1467, 204] width 112 height 24
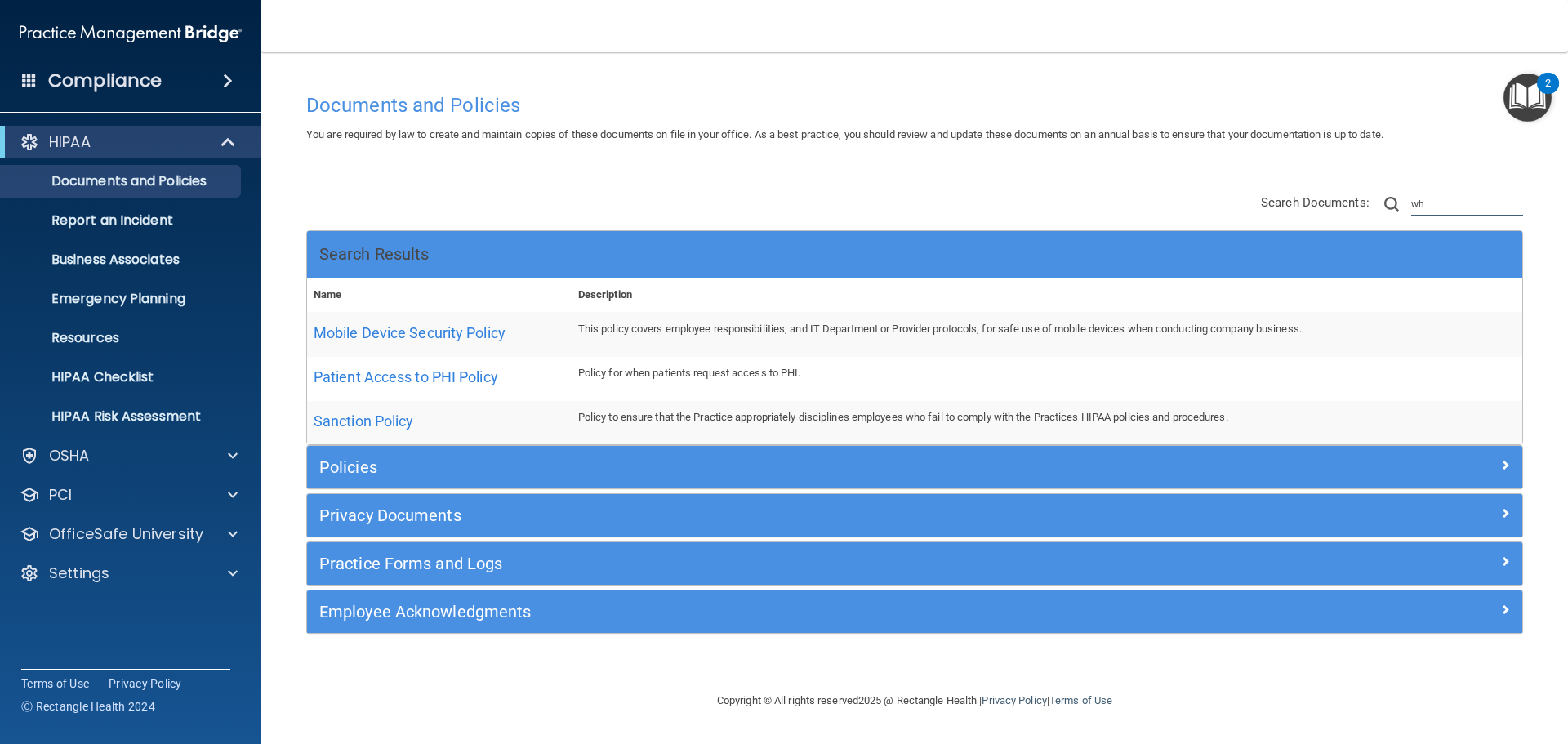
type input "w"
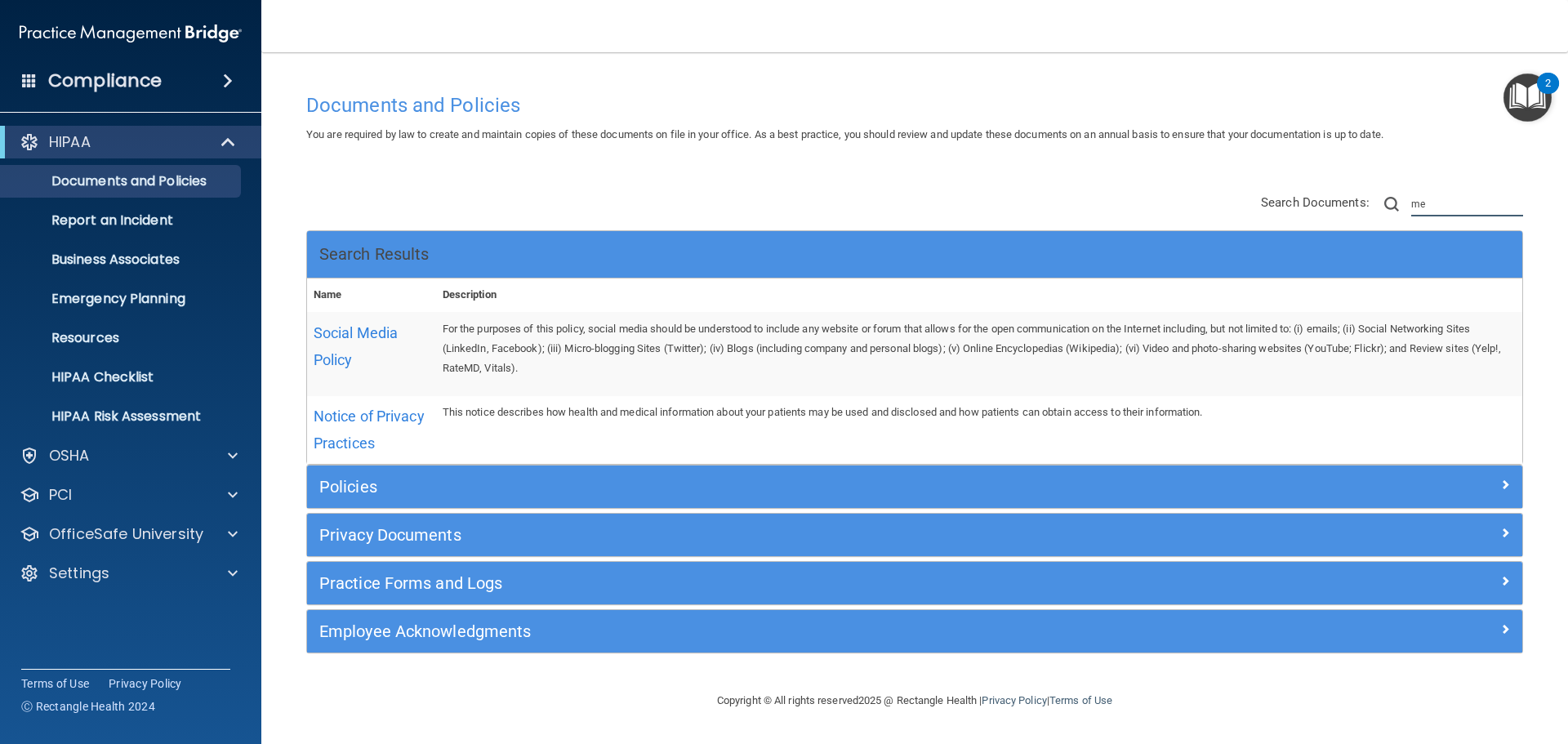
type input "m"
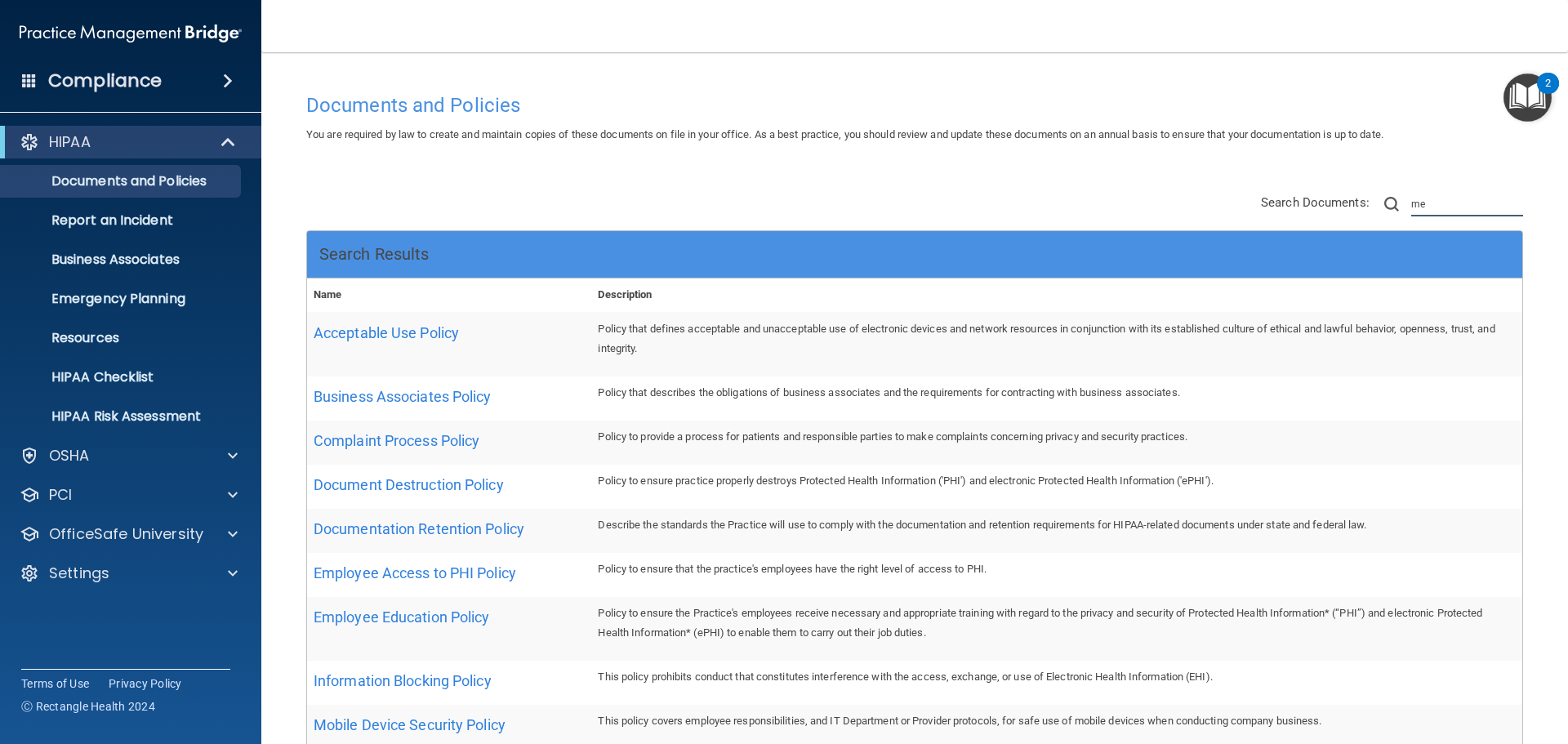
type input "m"
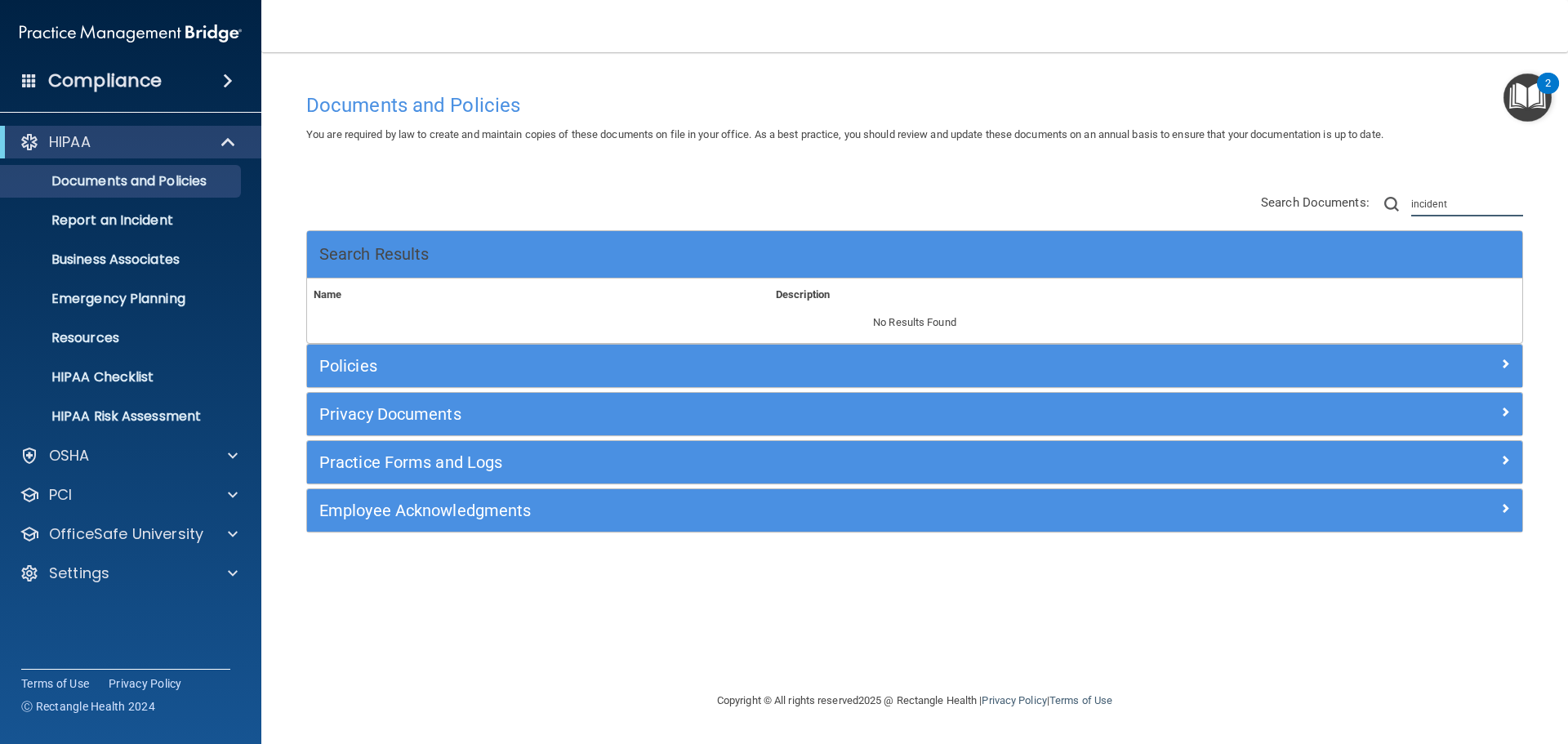
type input "incident"
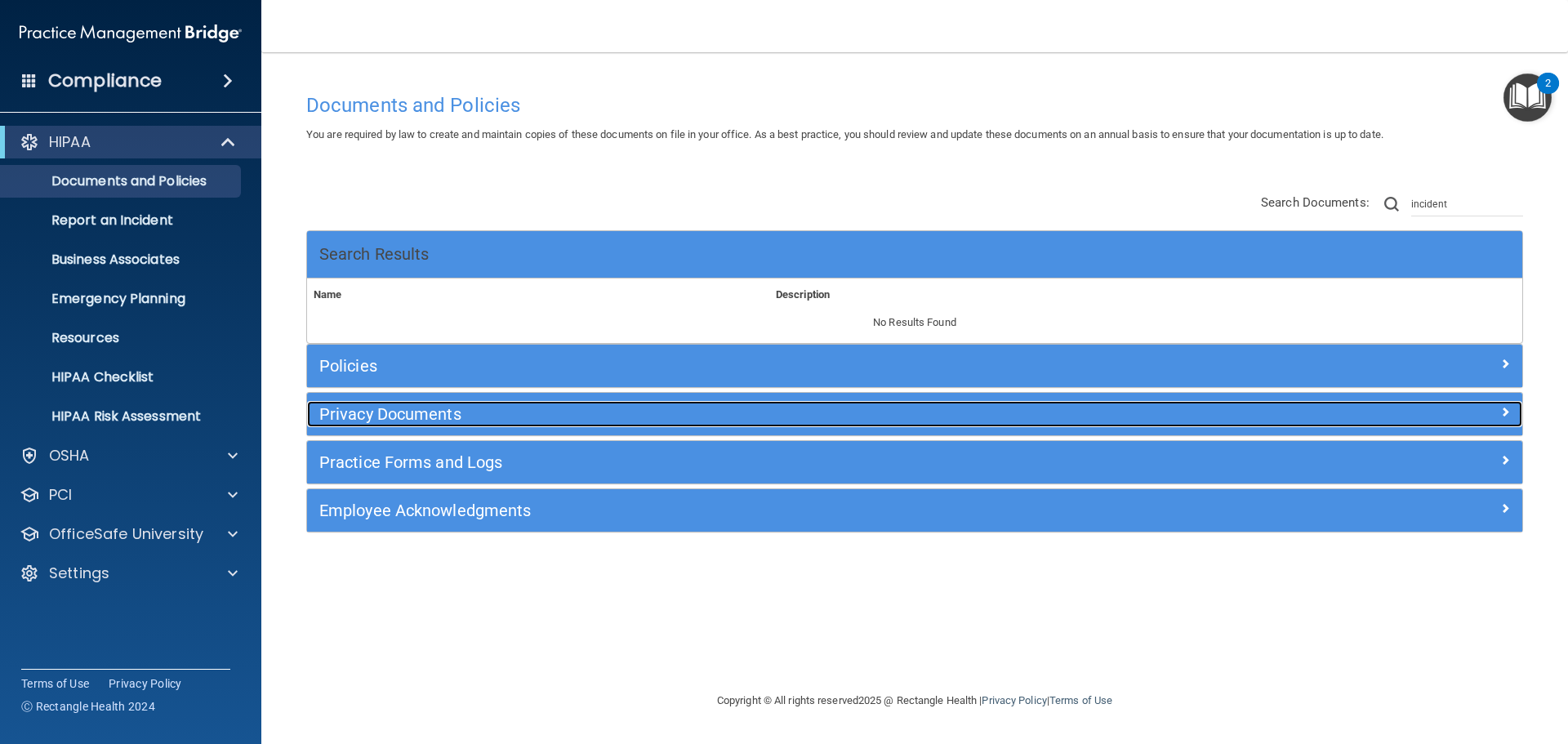
click at [372, 420] on h5 "Privacy Documents" at bounding box center [762, 414] width 887 height 18
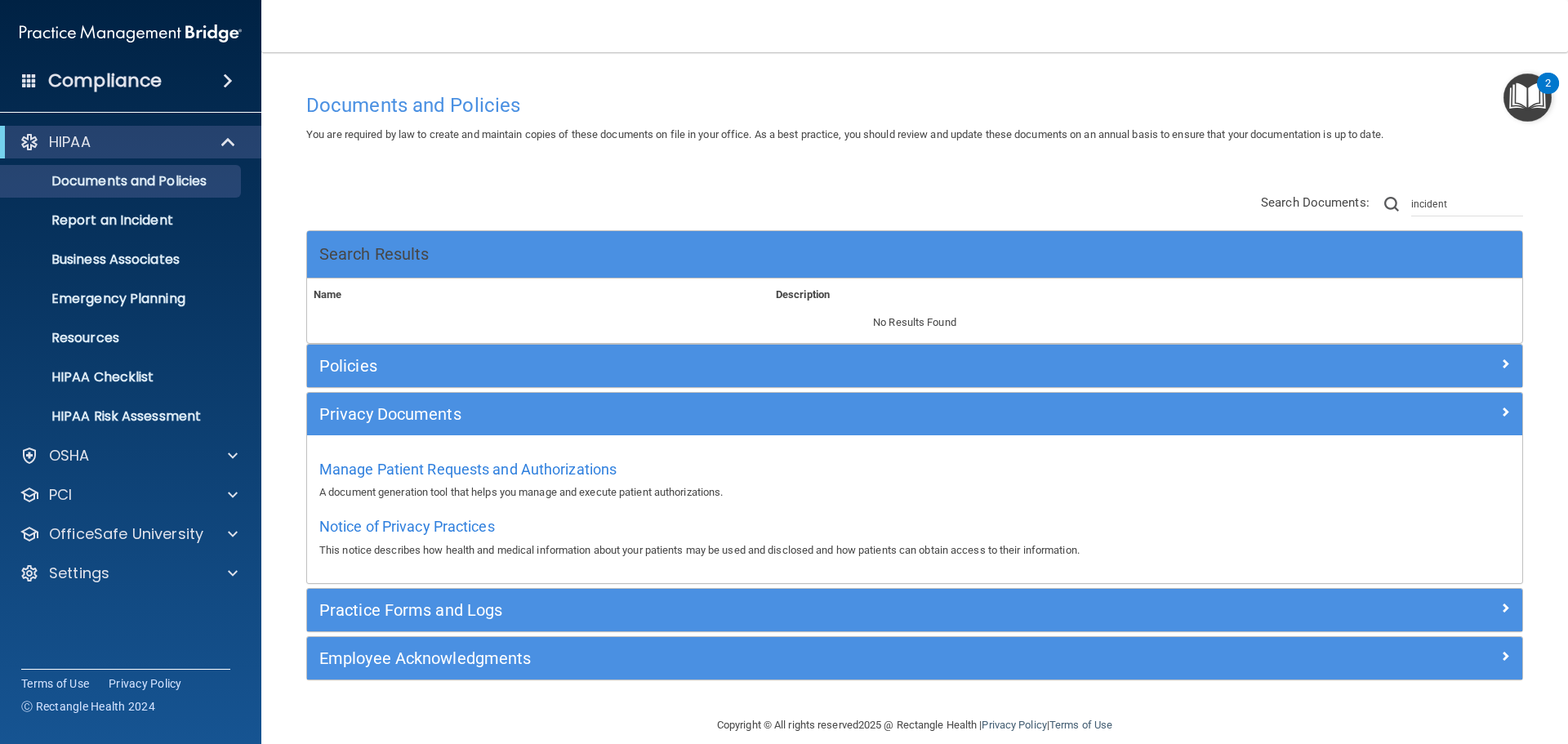
click at [429, 351] on div "Policies" at bounding box center [914, 366] width 1215 height 43
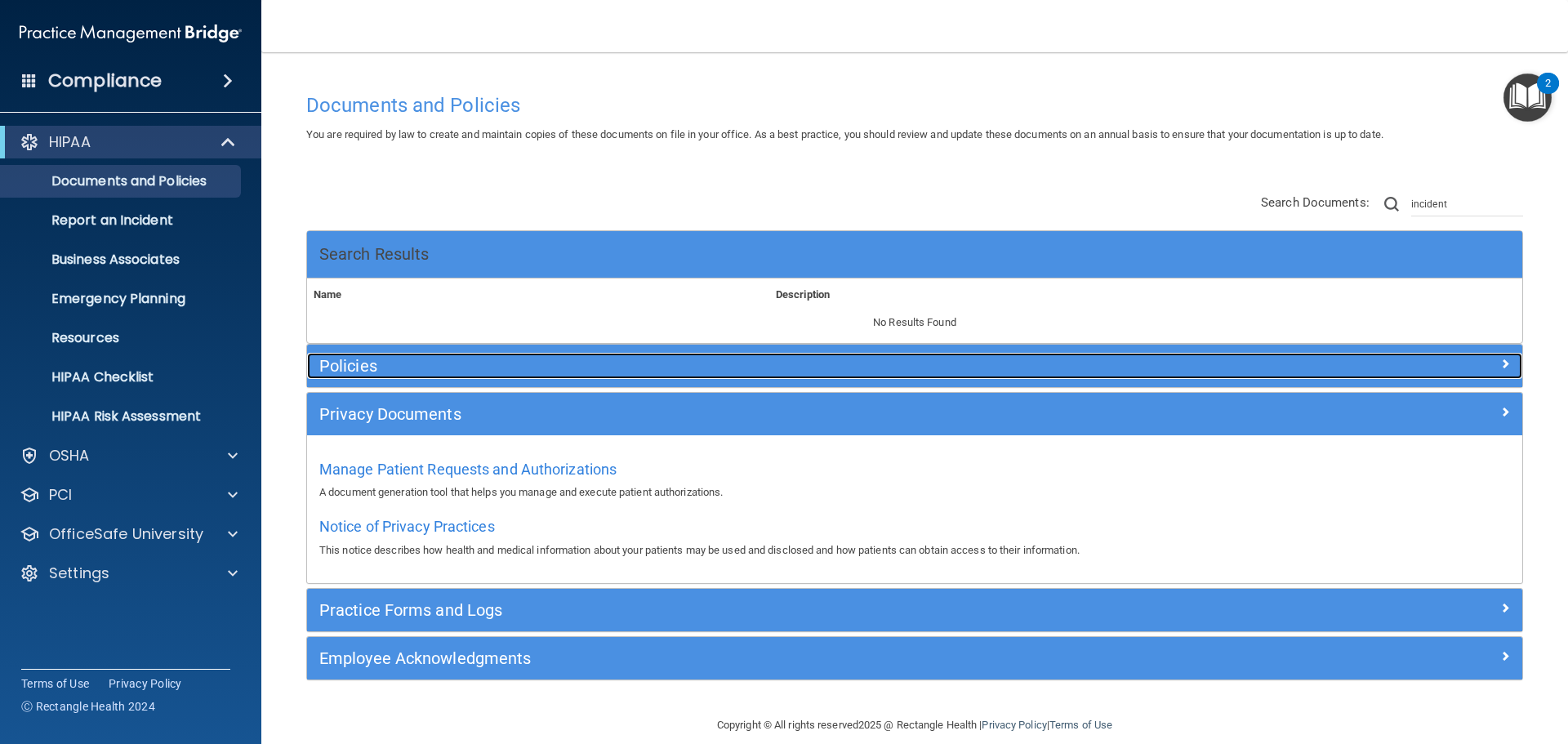
click at [413, 359] on h5 "Policies" at bounding box center [762, 366] width 887 height 18
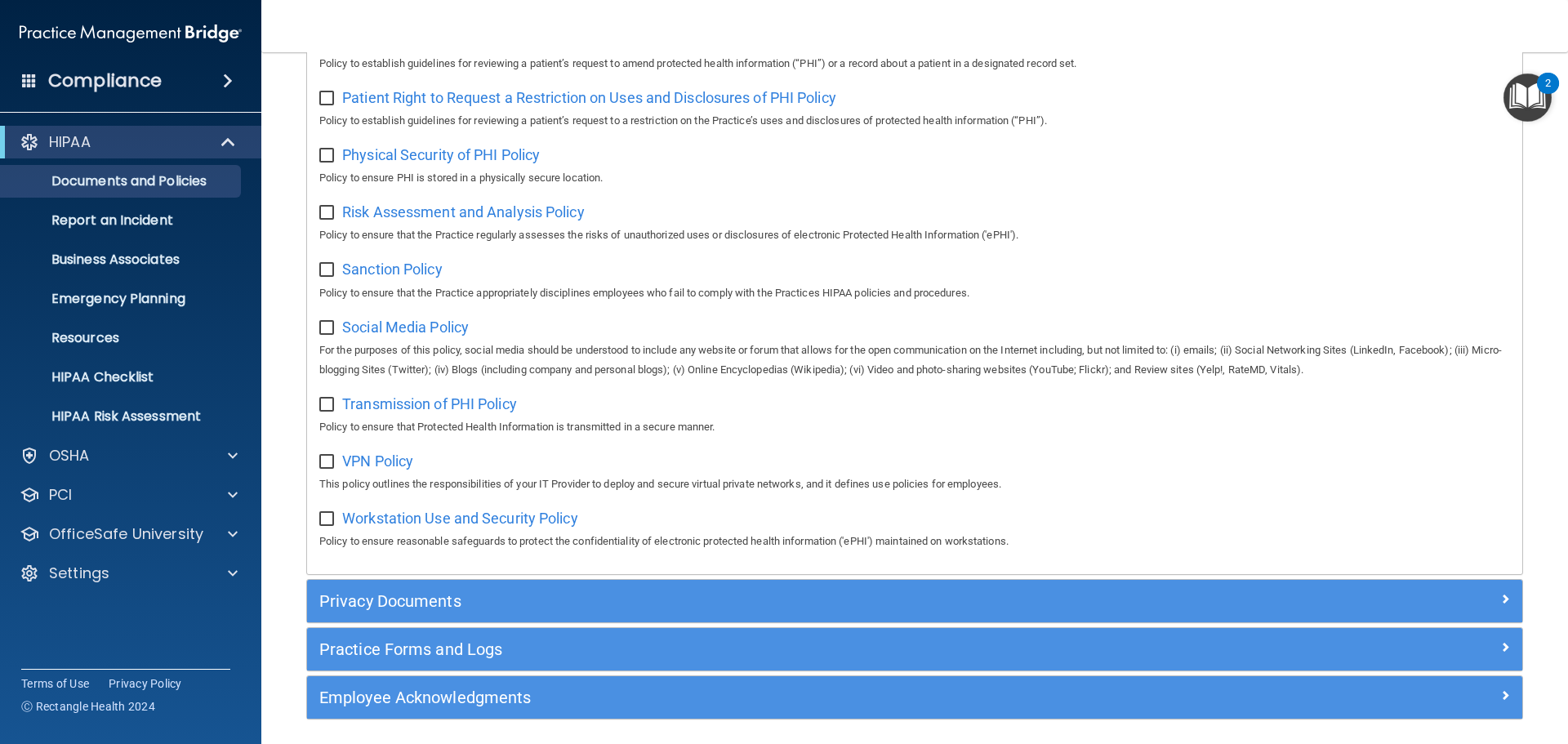
scroll to position [1206, 0]
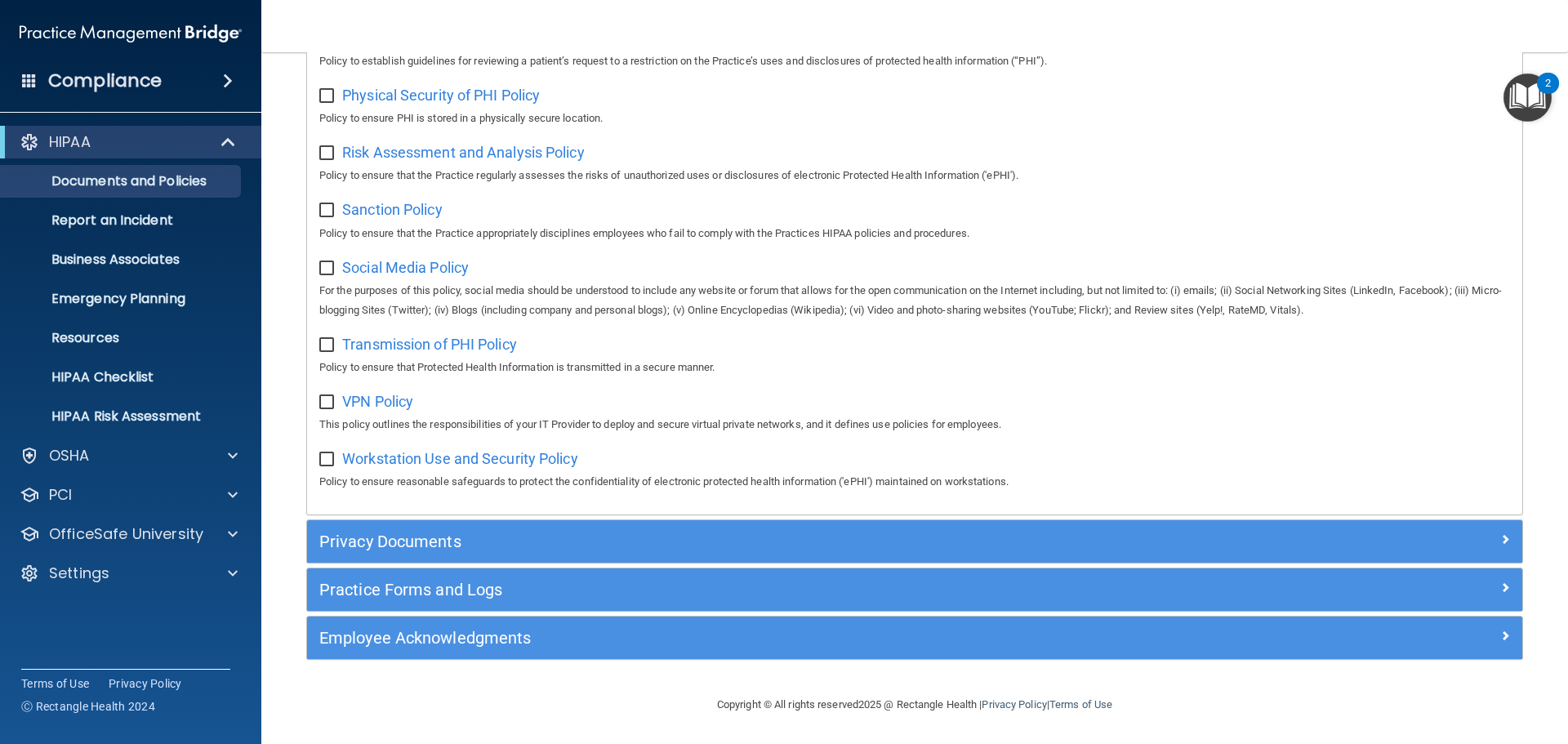
click at [411, 623] on div "Employee Acknowledgments" at bounding box center [914, 639] width 1215 height 43
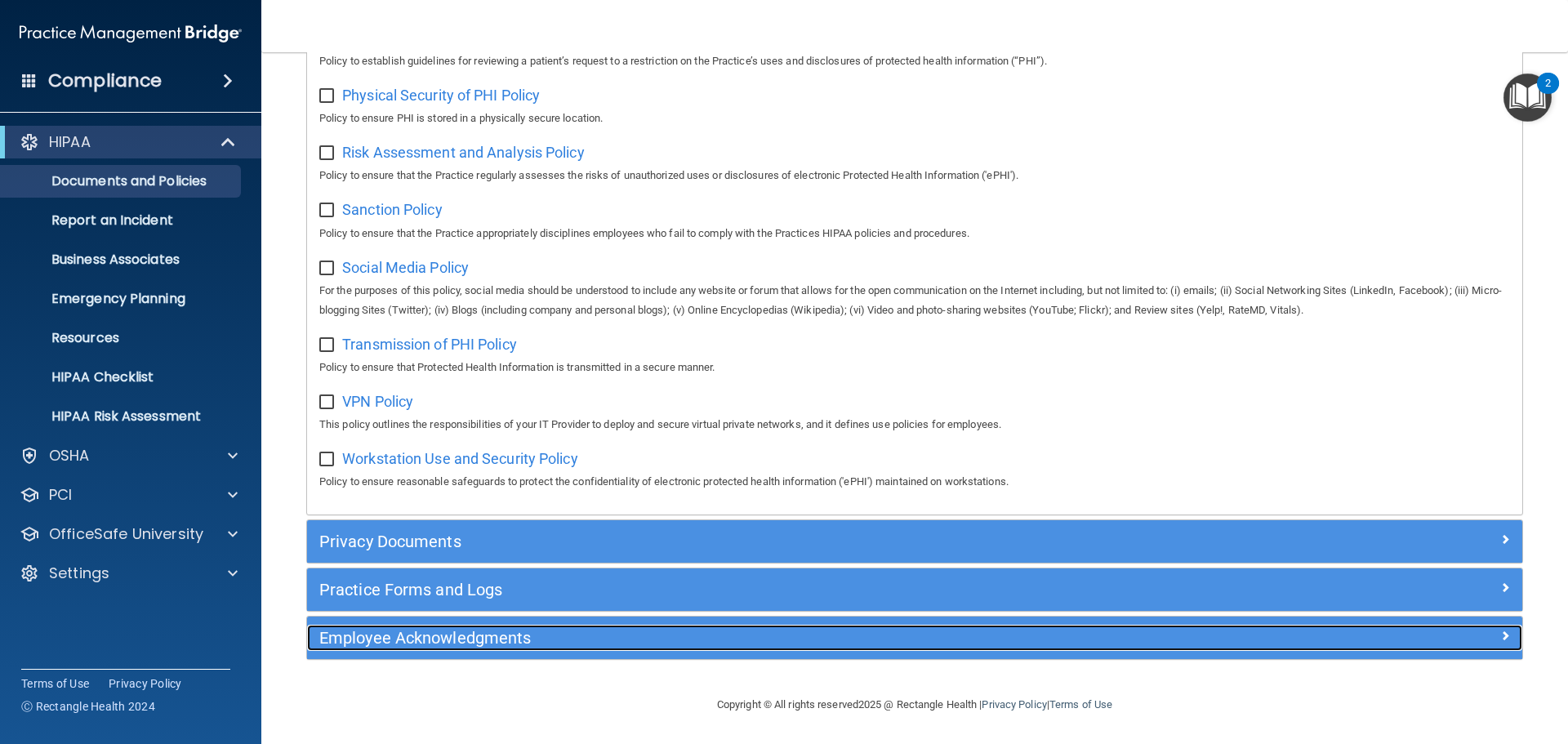
click at [391, 633] on h5 "Employee Acknowledgments" at bounding box center [762, 638] width 887 height 18
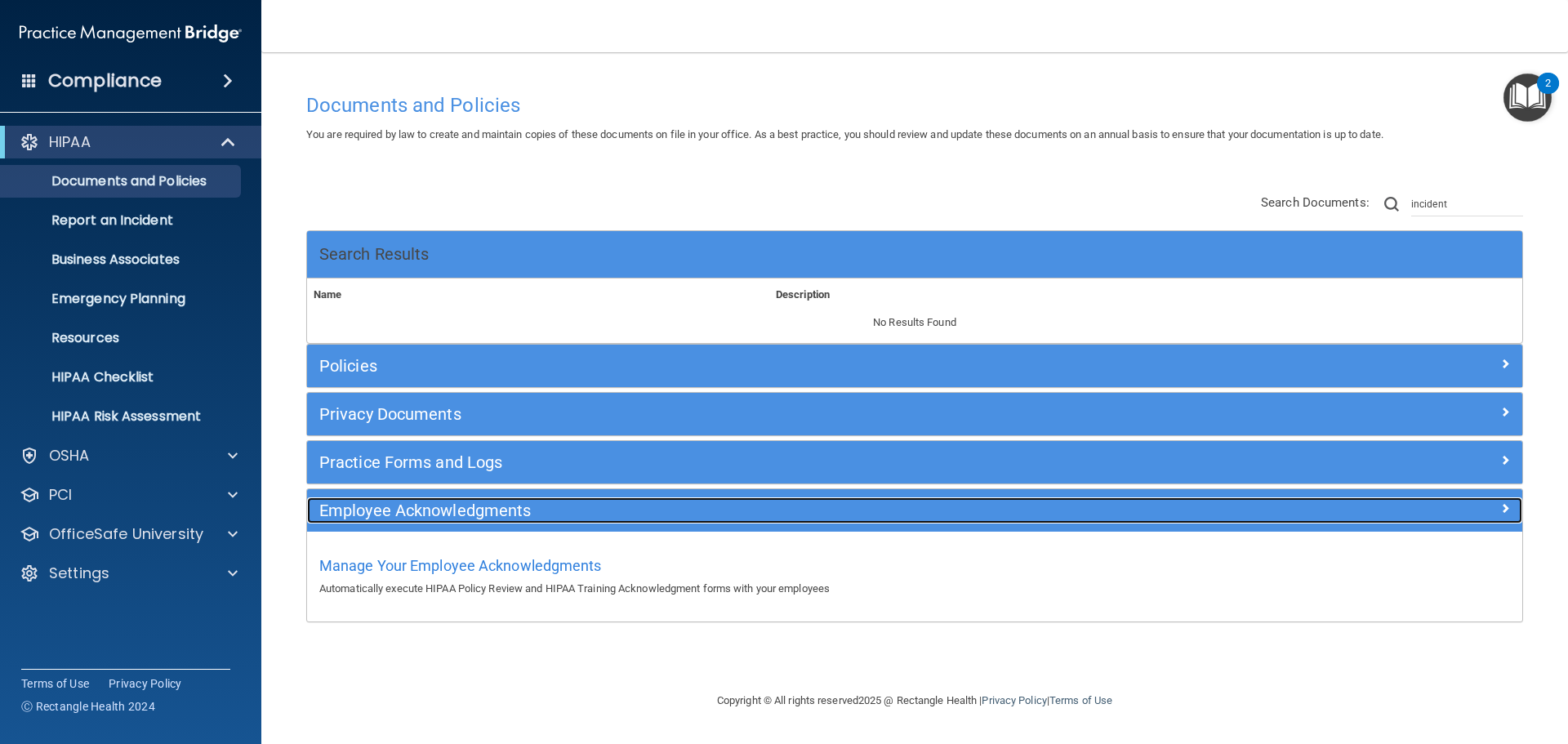
scroll to position [0, 0]
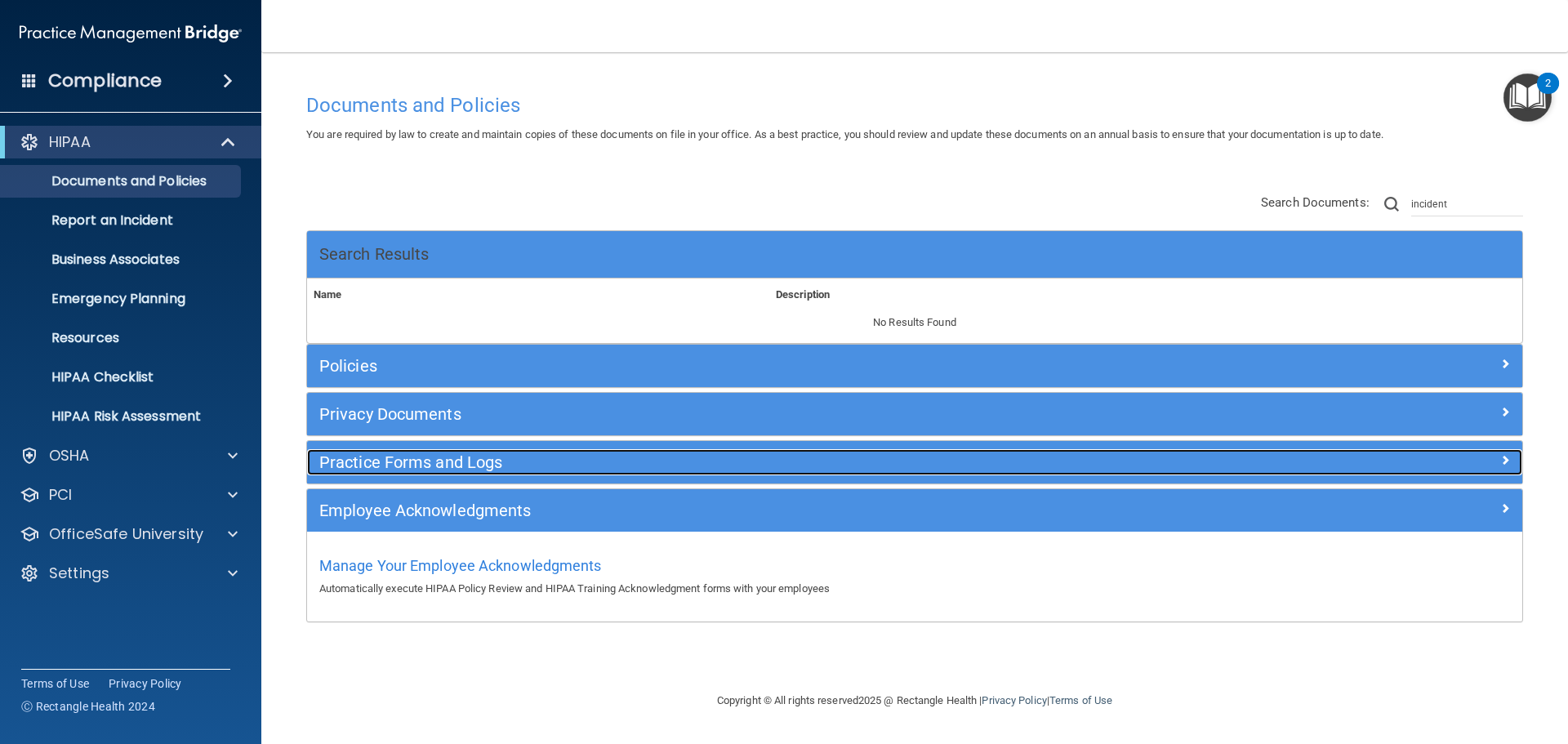
click at [352, 456] on h5 "Practice Forms and Logs" at bounding box center [762, 463] width 887 height 18
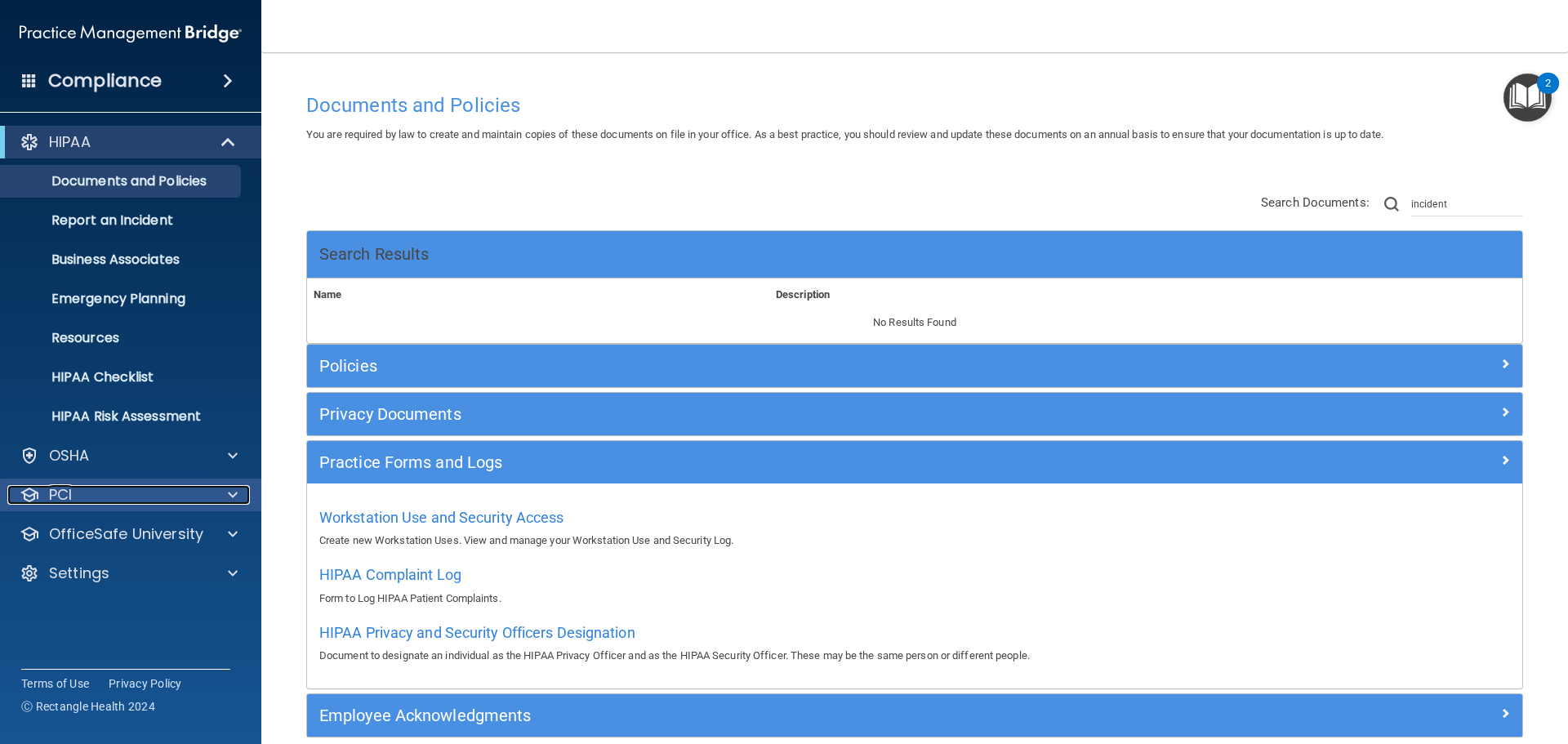
click at [156, 489] on div "PCI" at bounding box center [109, 495] width 203 height 20
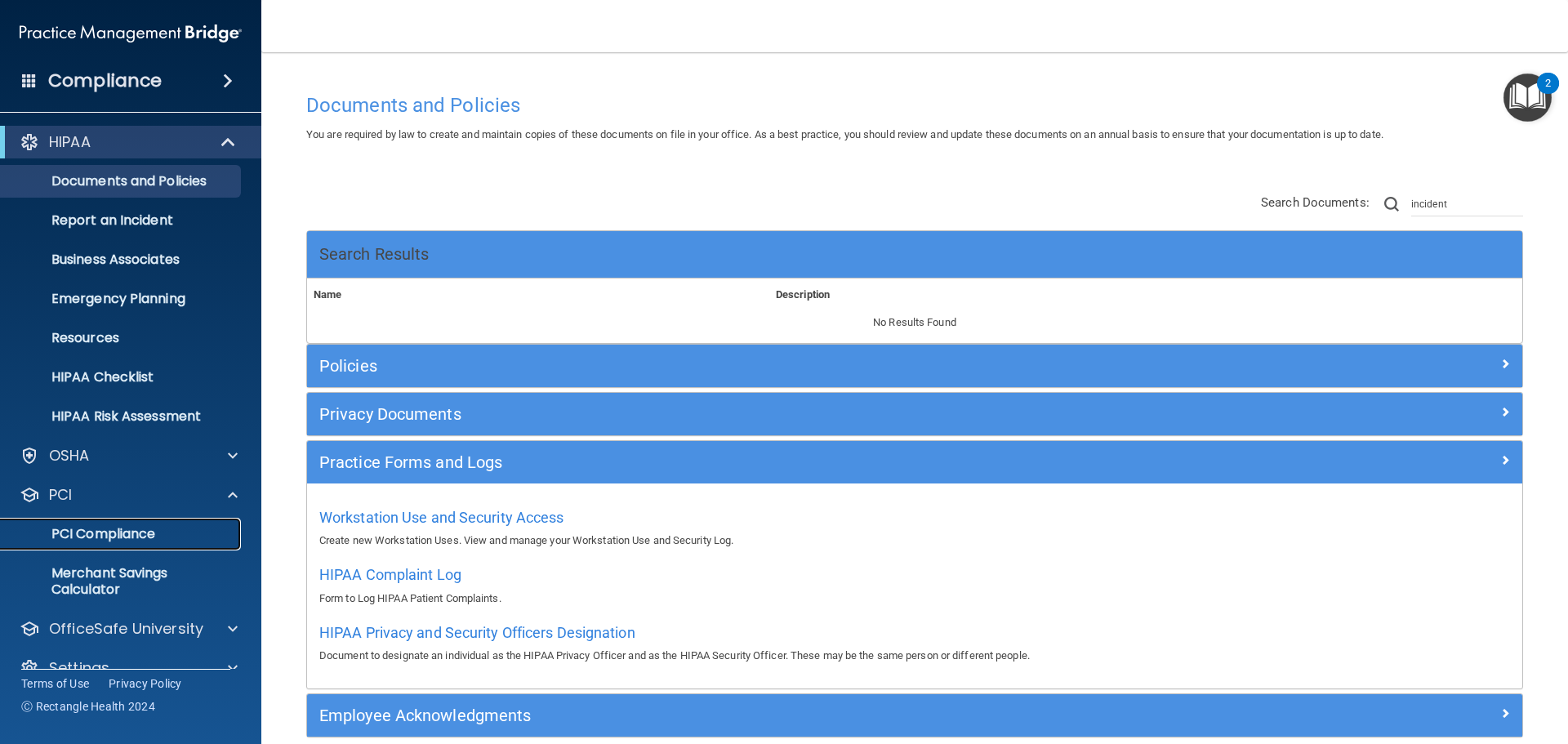
click at [151, 542] on p "PCI Compliance" at bounding box center [122, 534] width 222 height 17
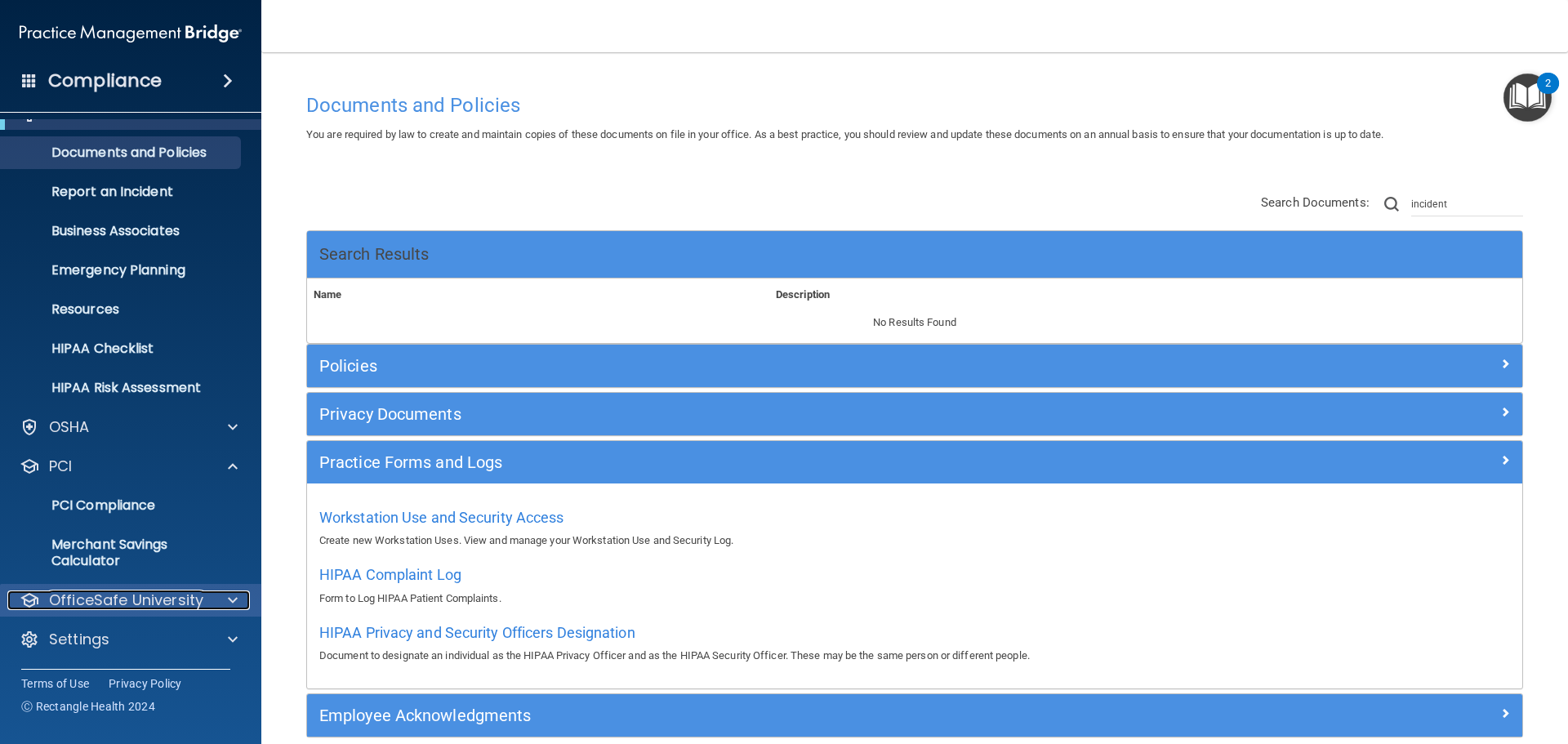
click at [173, 591] on p "OfficeSafe University" at bounding box center [126, 600] width 154 height 20
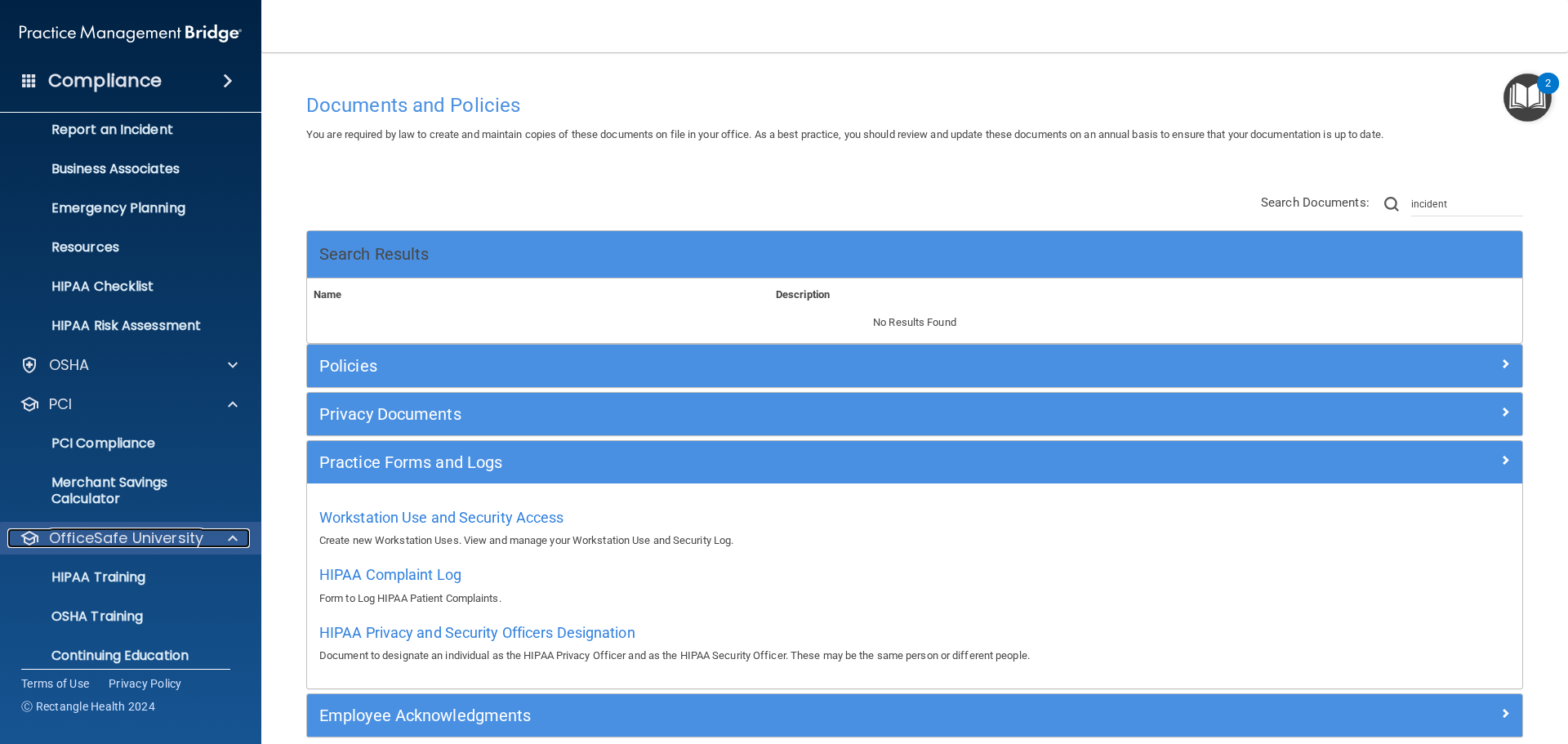
scroll to position [146, 0]
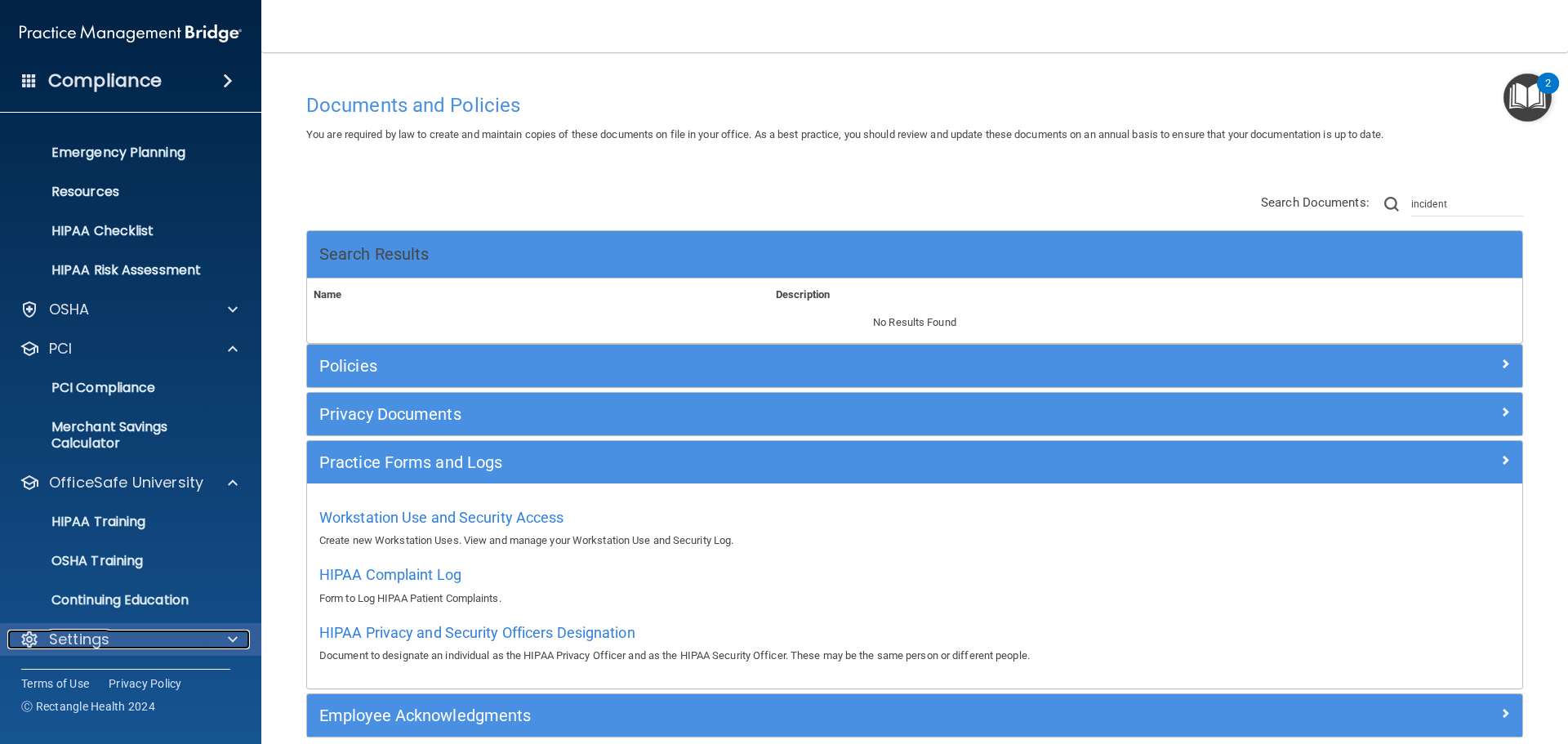
click at [169, 635] on div "Settings" at bounding box center [109, 640] width 203 height 20
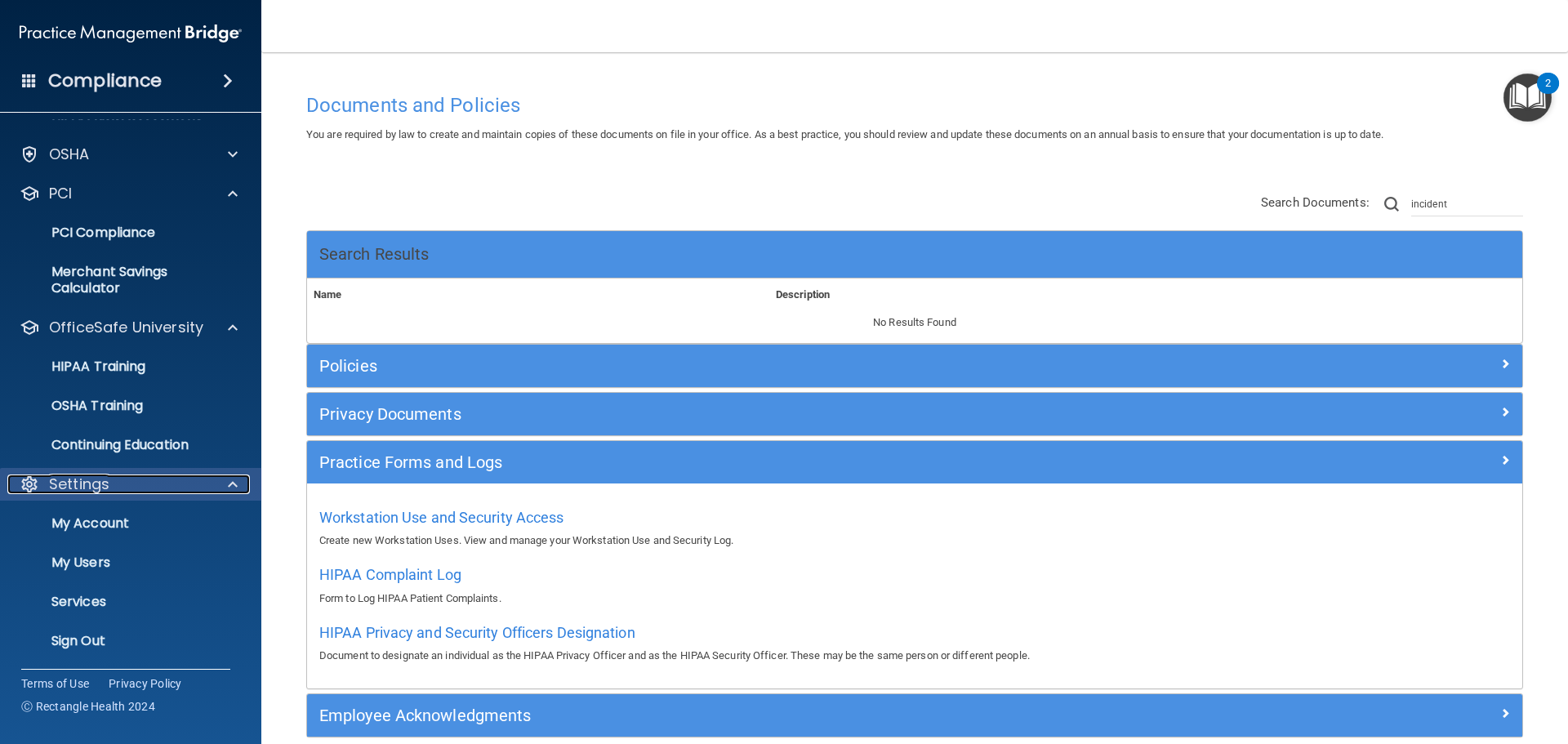
scroll to position [304, 0]
click at [152, 604] on p "Services" at bounding box center [122, 600] width 222 height 17
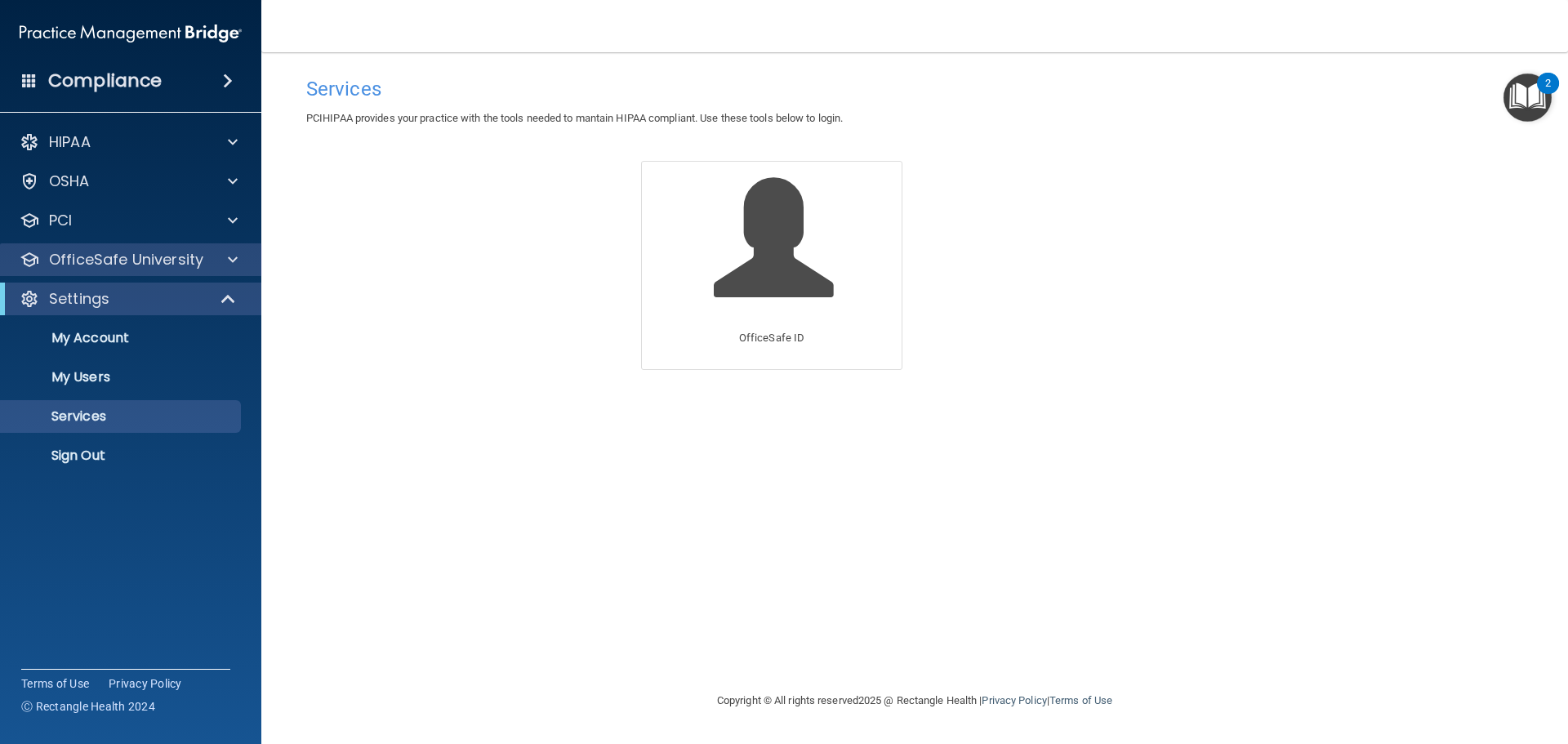
click at [162, 248] on div "OfficeSafe University" at bounding box center [131, 259] width 262 height 32
click at [238, 263] on div at bounding box center [230, 260] width 41 height 20
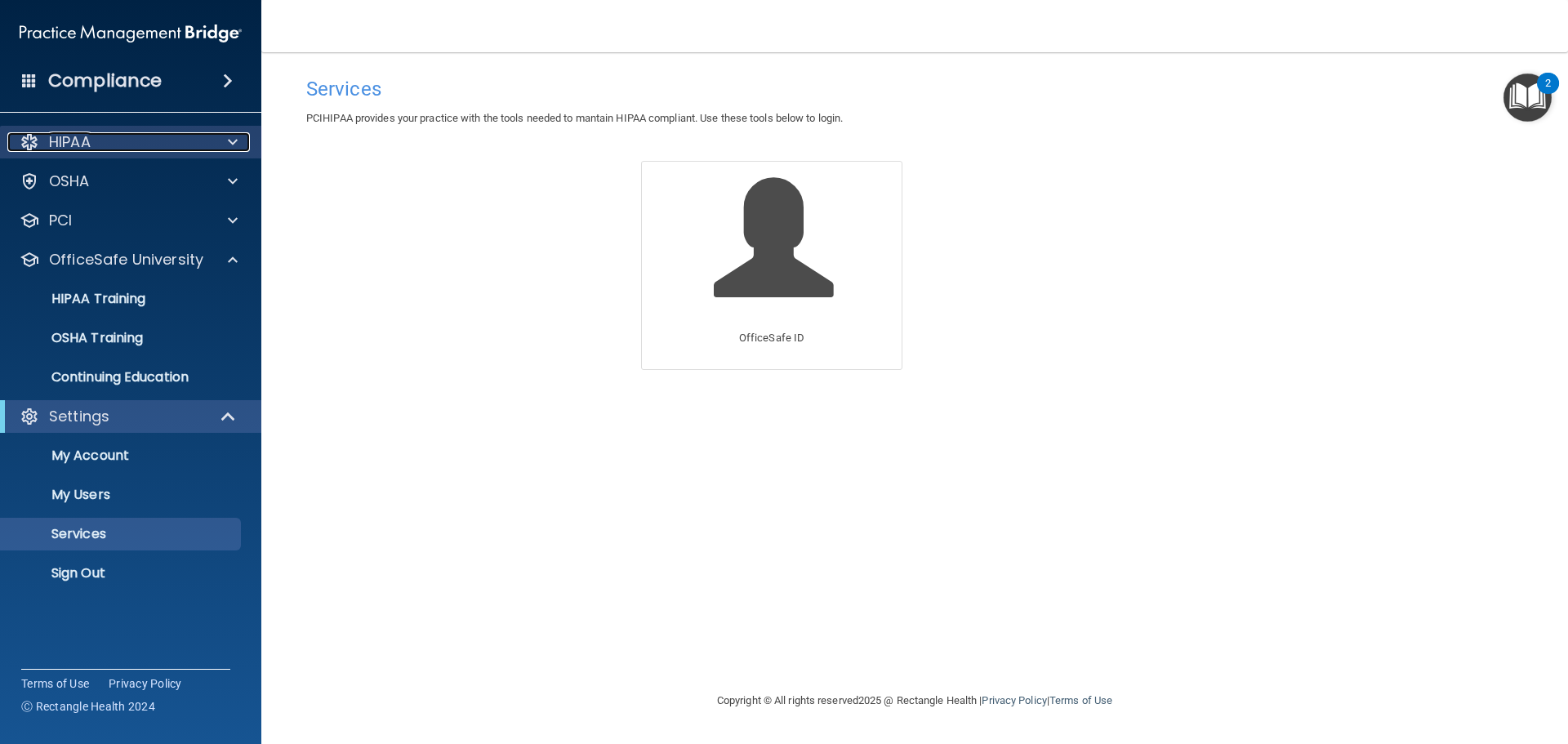
click at [192, 149] on div "HIPAA" at bounding box center [109, 143] width 203 height 20
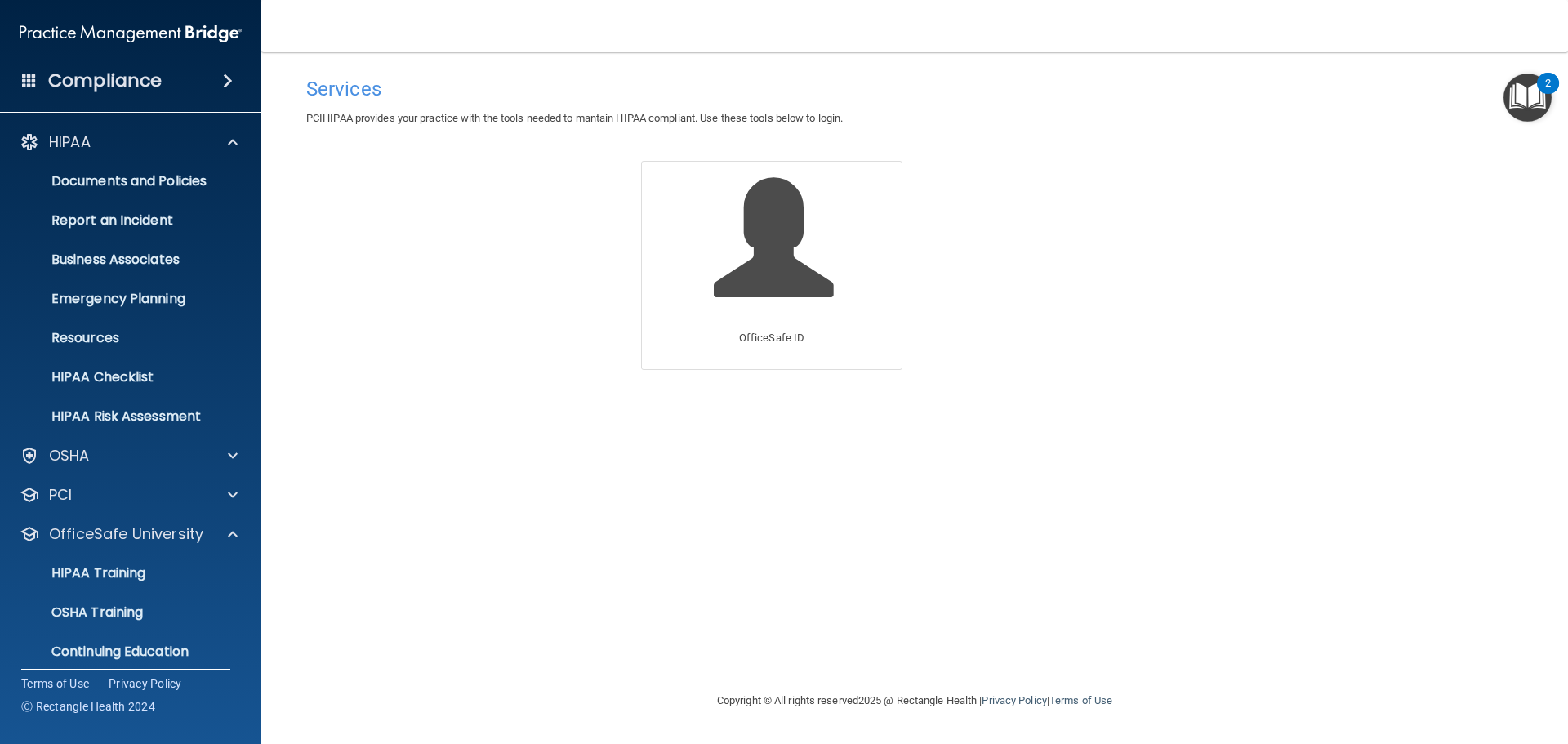
click at [243, 62] on div "Compliance" at bounding box center [131, 80] width 261 height 36
click at [222, 79] on span at bounding box center [227, 81] width 10 height 20
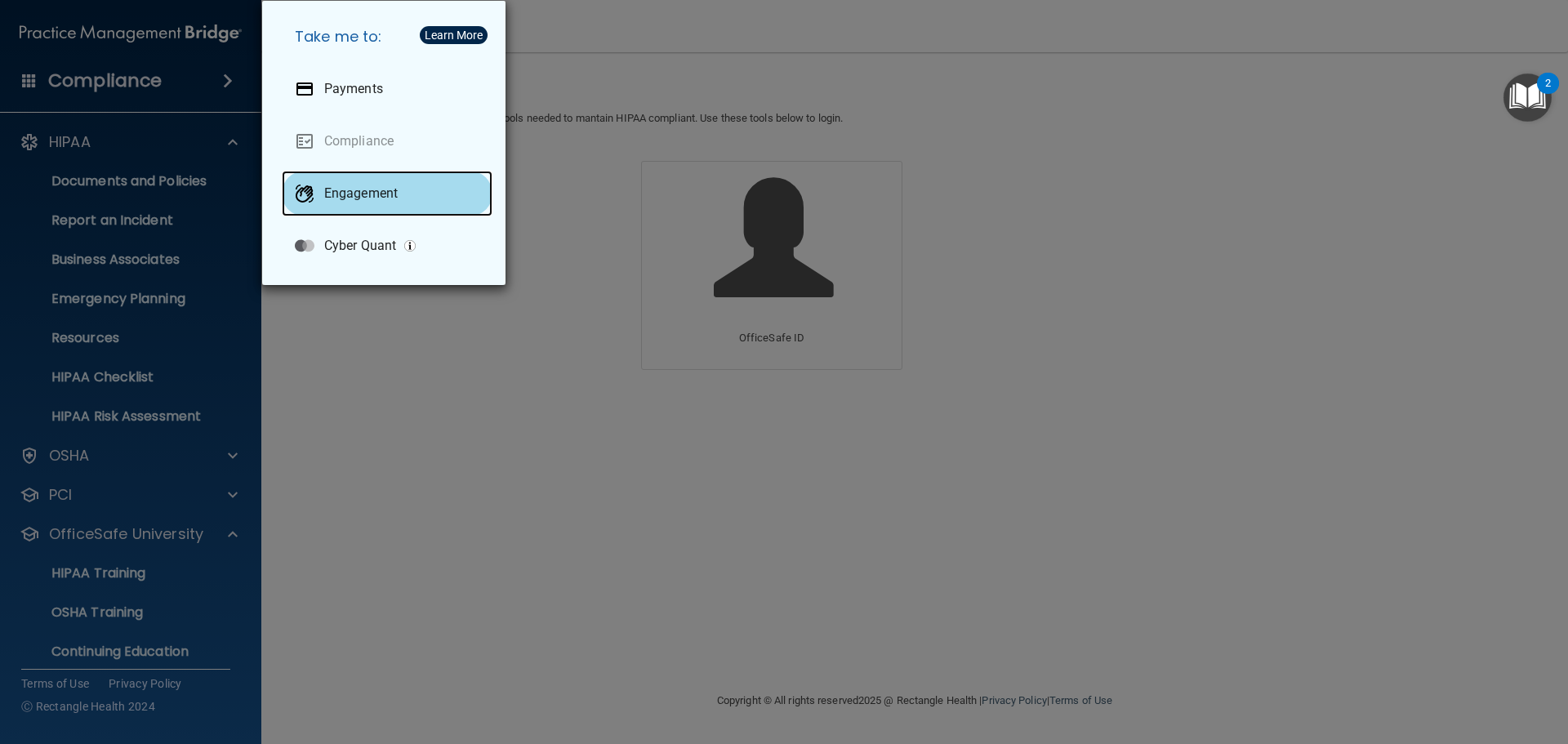
click at [347, 194] on p "Engagement" at bounding box center [360, 193] width 73 height 17
click at [435, 35] on div "Learn More" at bounding box center [453, 35] width 58 height 12
click at [462, 36] on div "Learn More" at bounding box center [453, 35] width 58 height 12
click at [169, 75] on div "Take me to: Payments Compliance Engagement Cyber Quant" at bounding box center [784, 372] width 1568 height 744
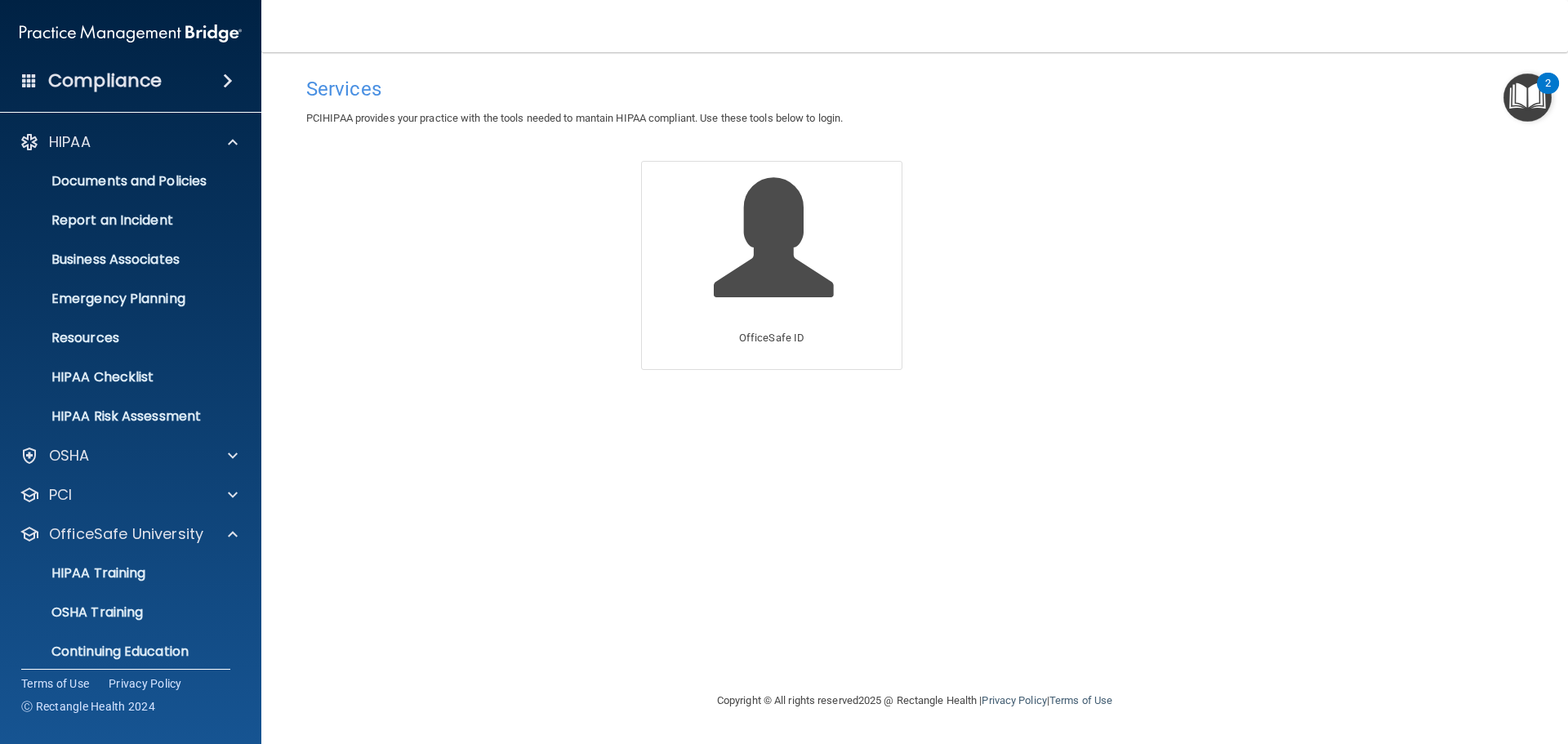
click at [102, 22] on img at bounding box center [131, 33] width 222 height 32
click at [98, 26] on img at bounding box center [131, 33] width 222 height 32
click at [232, 138] on span at bounding box center [233, 143] width 10 height 20
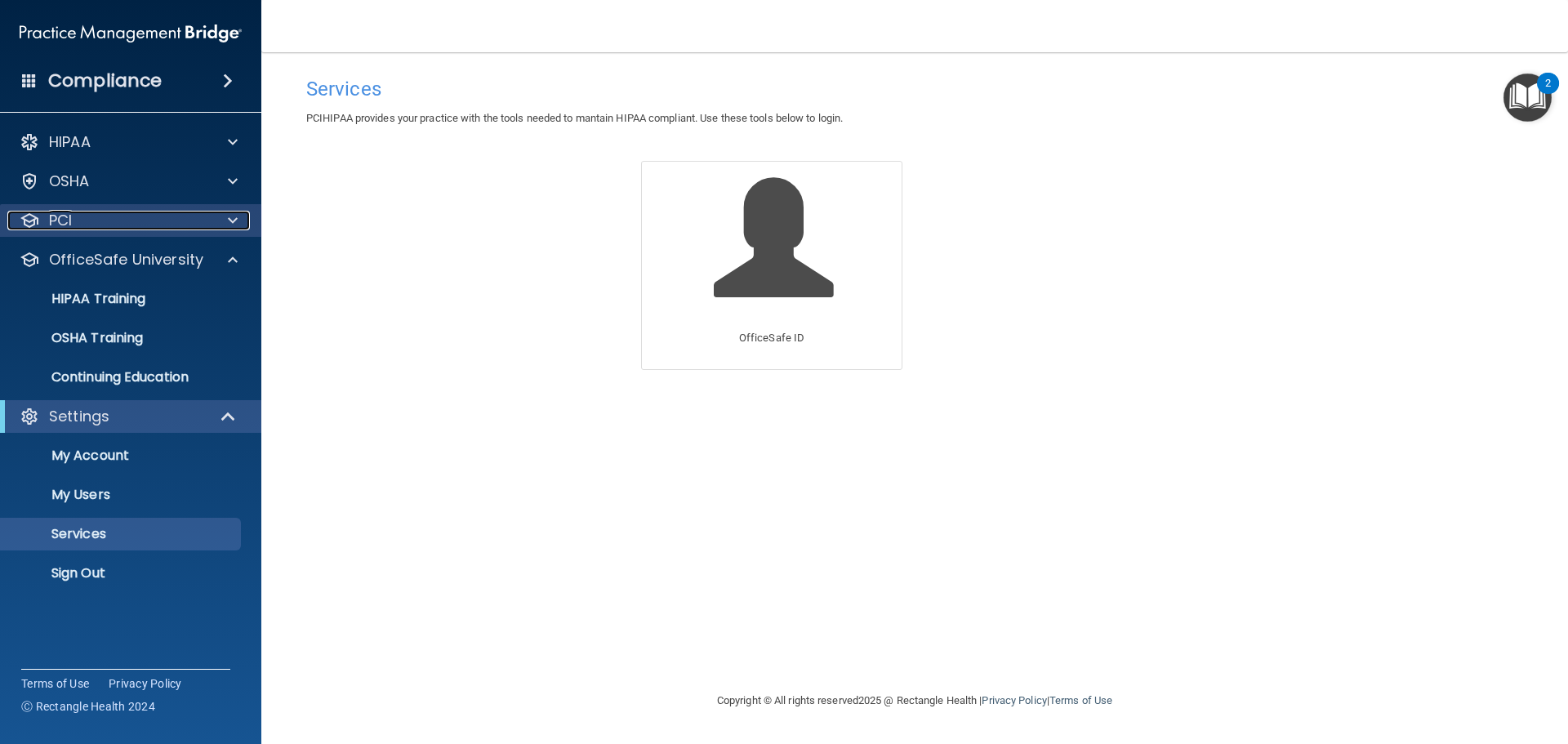
click at [224, 220] on div at bounding box center [230, 221] width 41 height 20
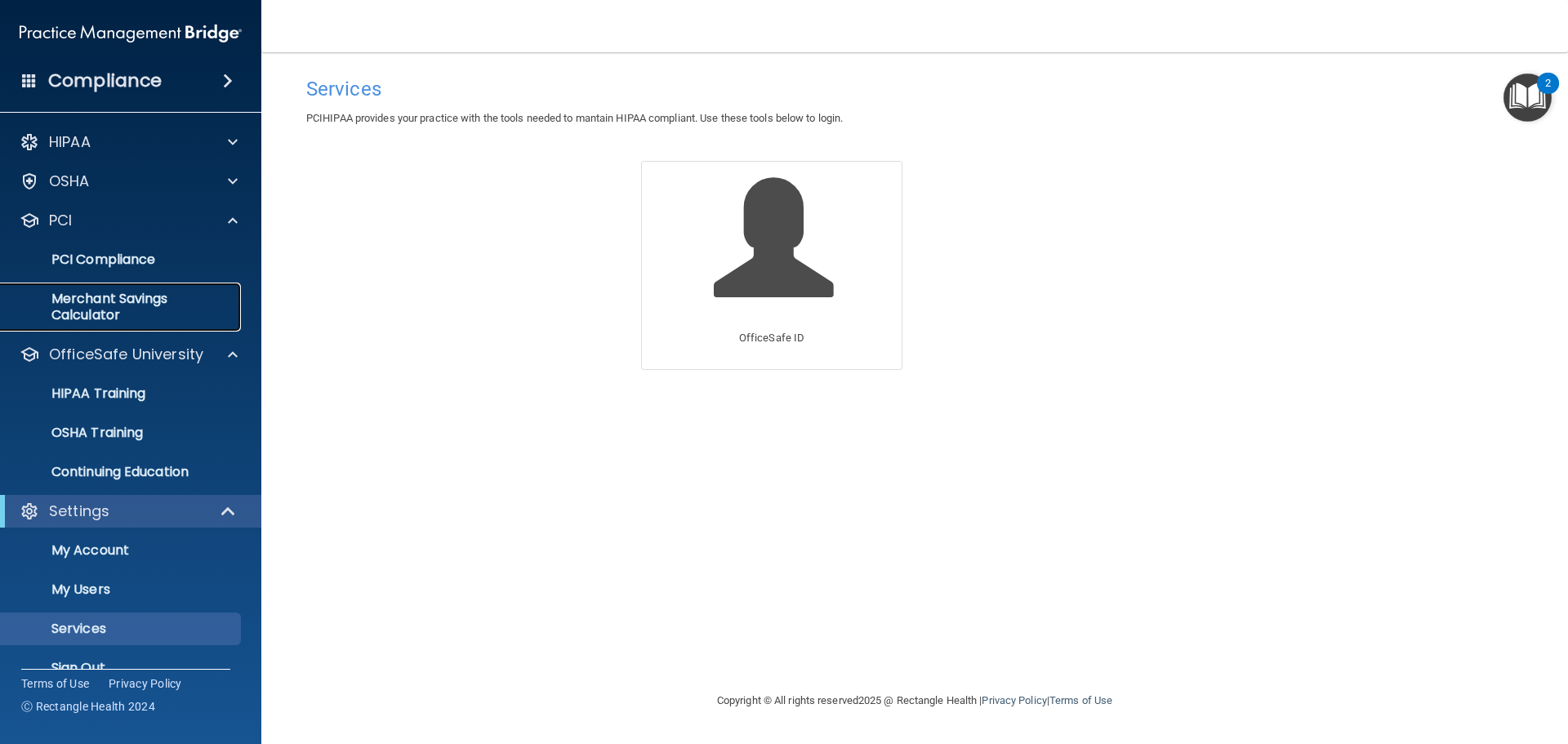
click at [130, 300] on p "Merchant Savings Calculator" at bounding box center [122, 307] width 222 height 32
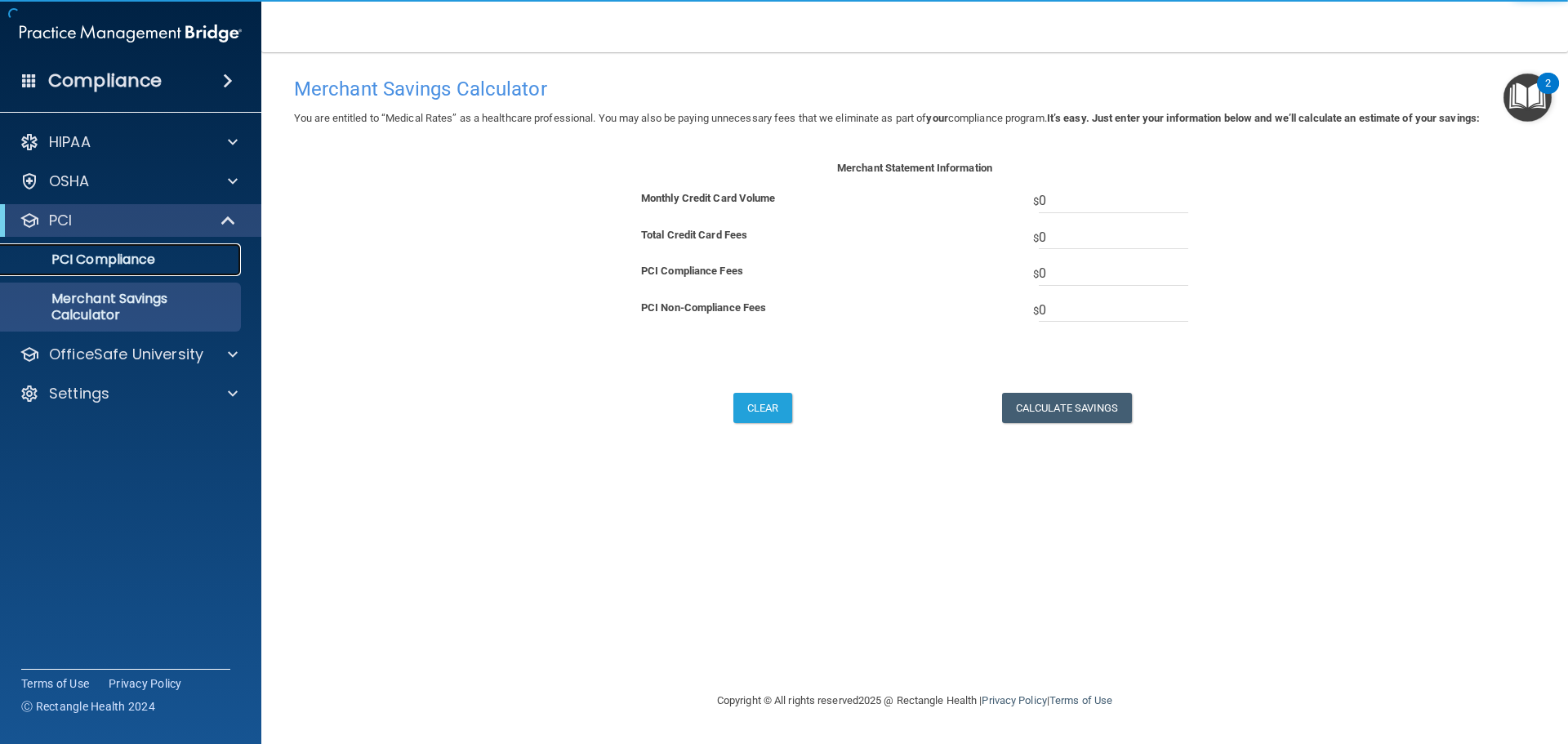
click at [157, 263] on p "PCI Compliance" at bounding box center [122, 260] width 222 height 17
